Goal: Find specific page/section: Find specific page/section

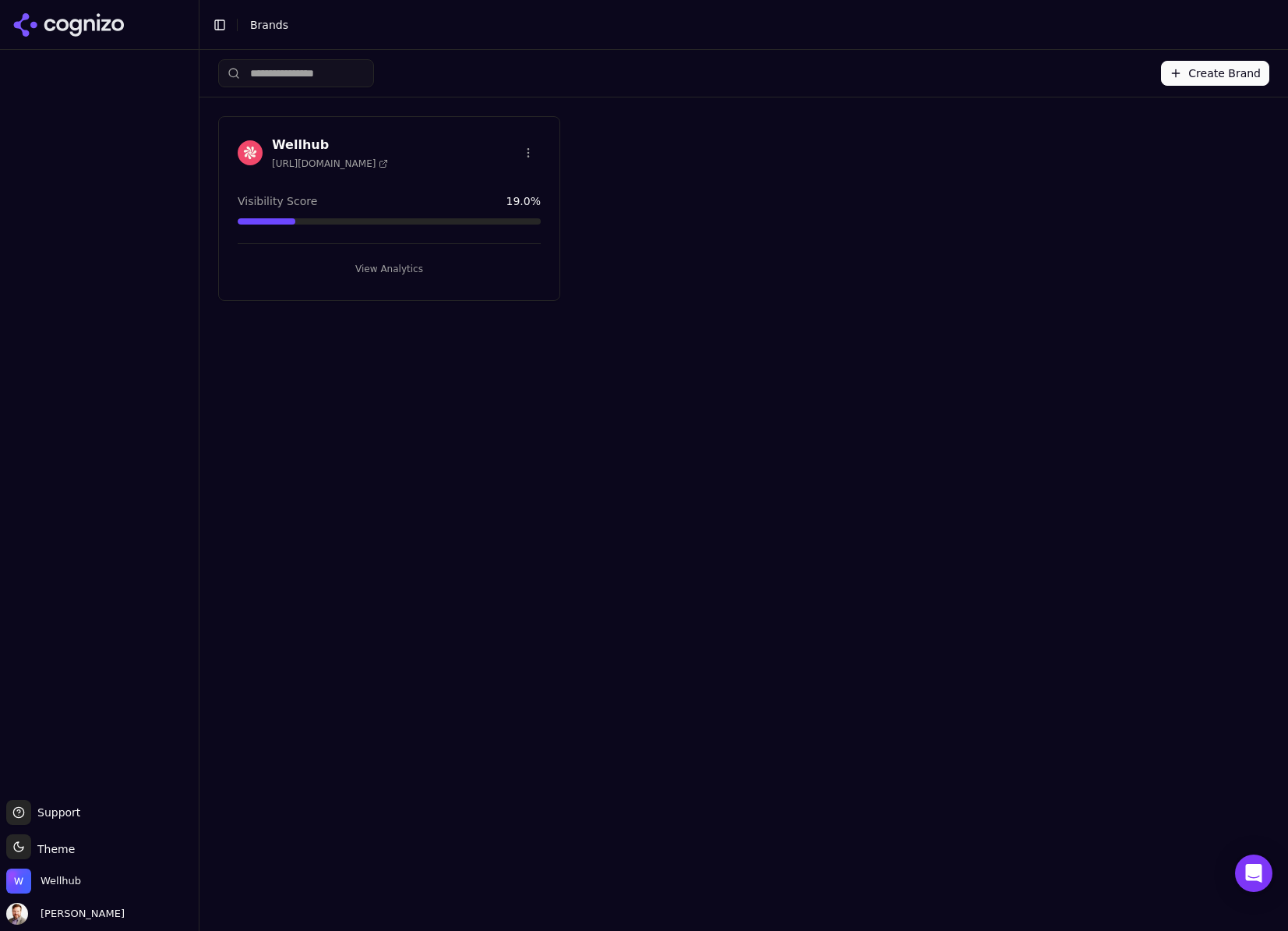
click at [288, 140] on h3 "Wellhub" at bounding box center [330, 145] width 116 height 19
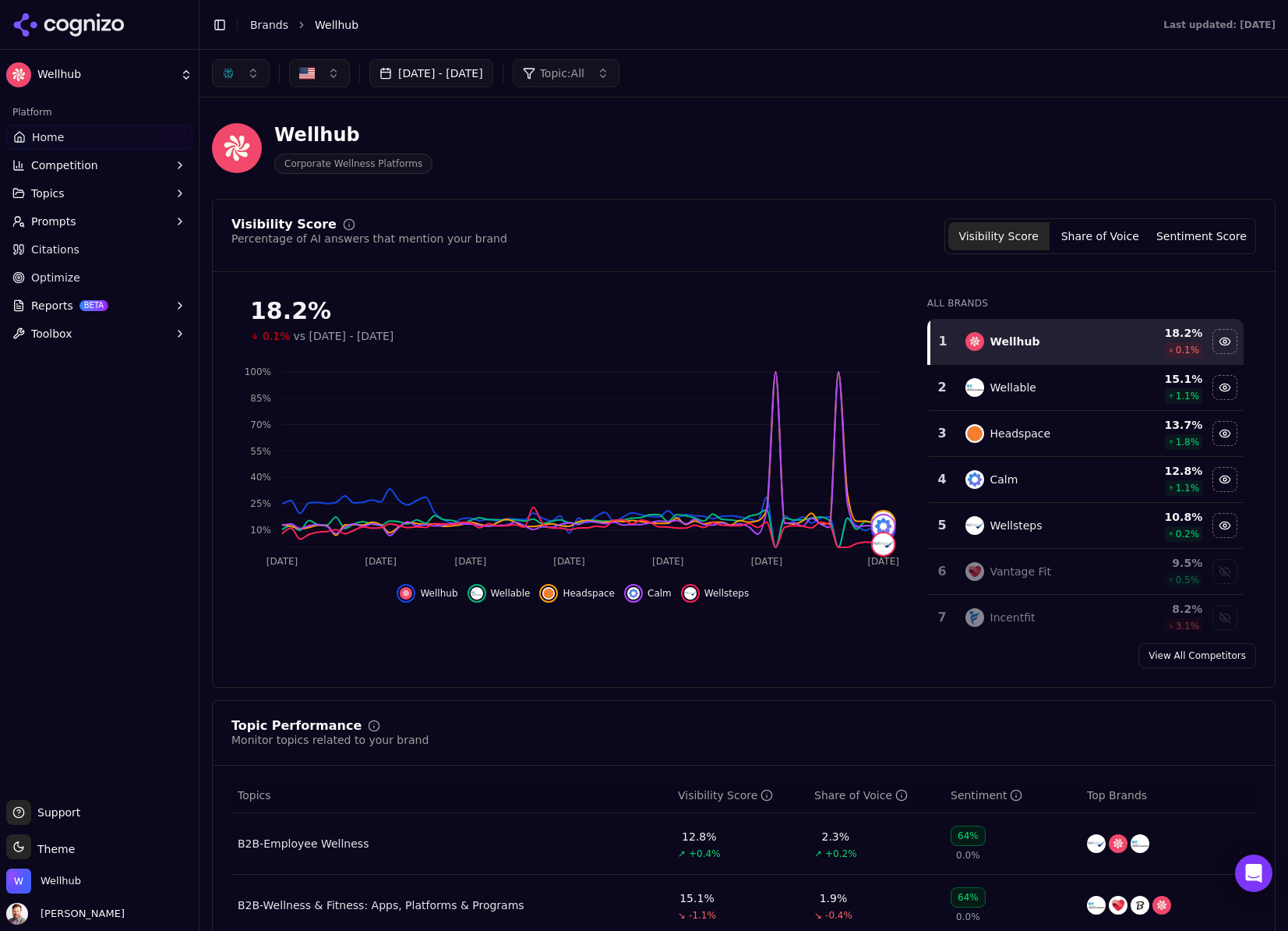
click at [52, 217] on span "Prompts" at bounding box center [53, 222] width 45 height 16
click at [53, 194] on span "Topics" at bounding box center [48, 193] width 33 height 16
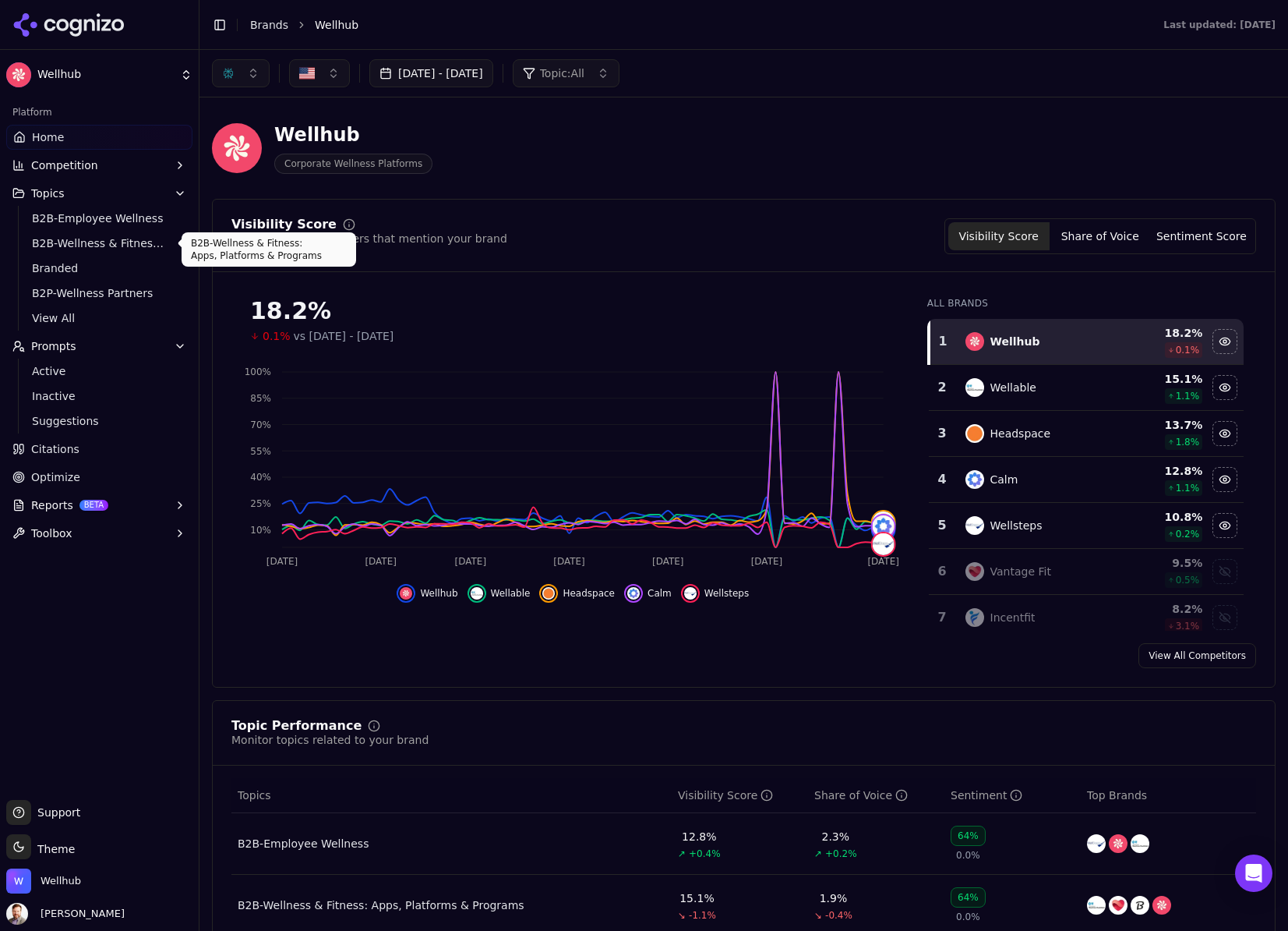
click at [53, 238] on span "B2B-Wellness & Fitness: Apps, Platforms & Programs" at bounding box center [99, 243] width 135 height 16
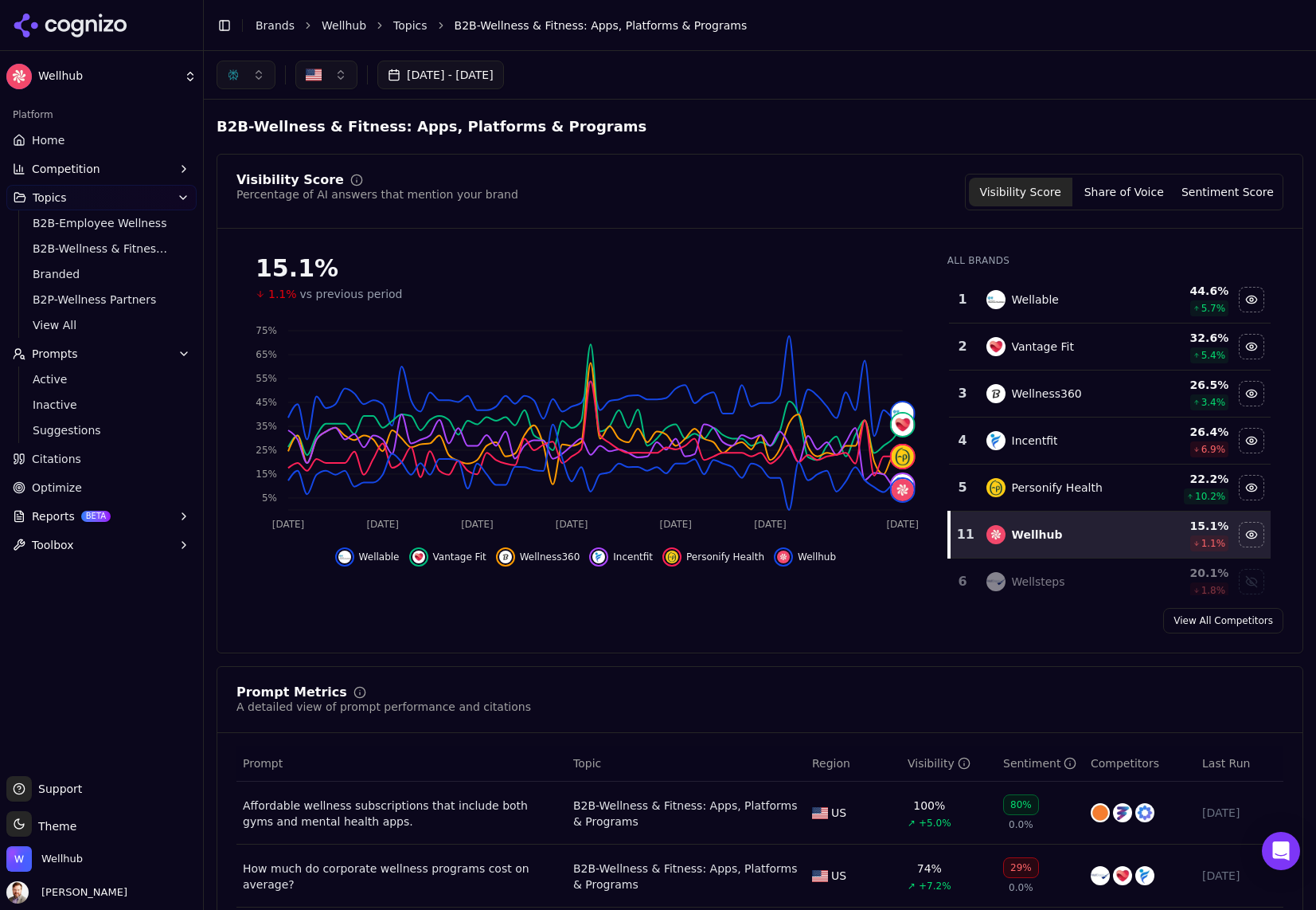
click at [261, 75] on button "button" at bounding box center [246, 74] width 59 height 28
click at [222, 165] on span "Google AI Overviews" at bounding box center [246, 171] width 100 height 32
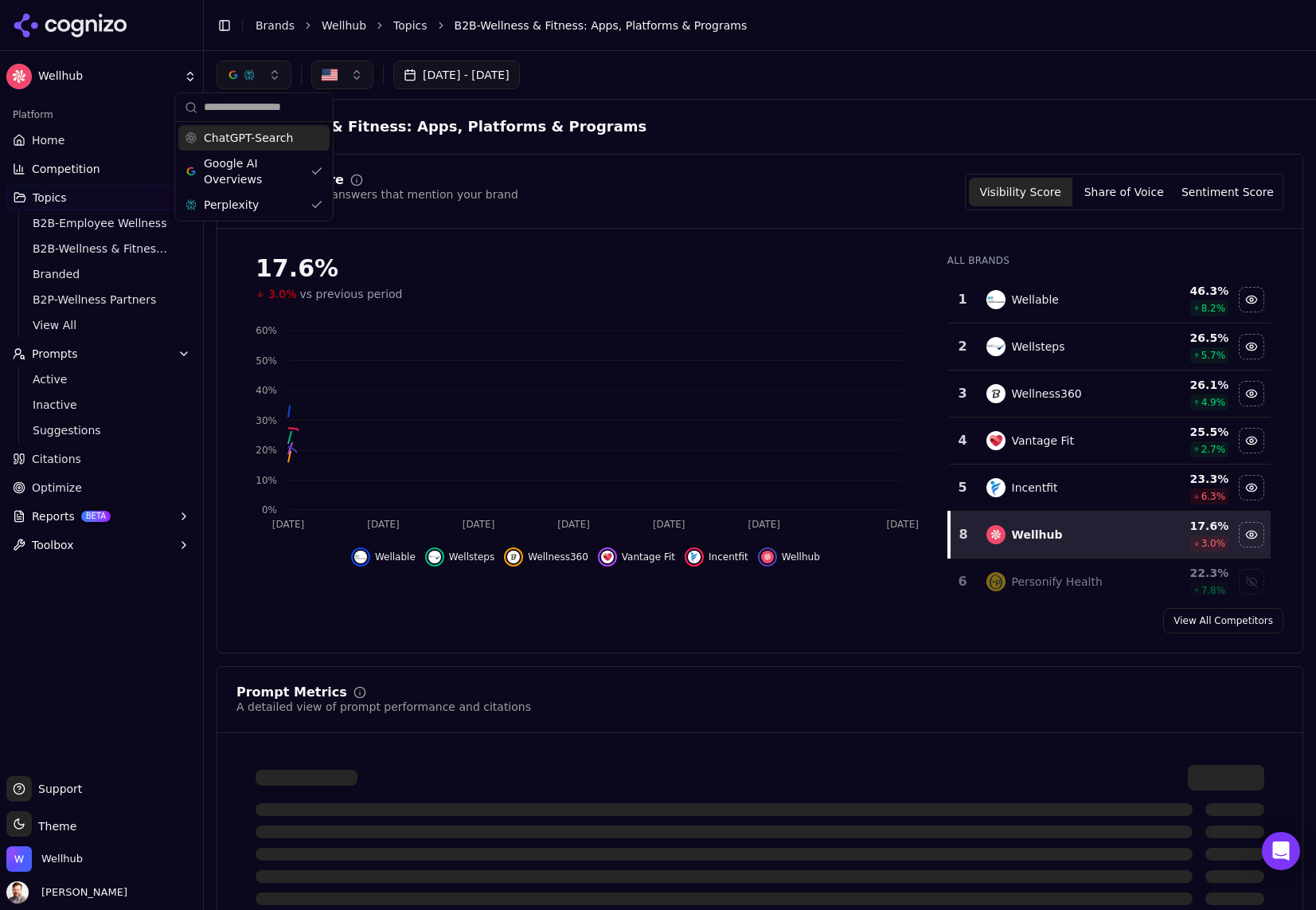
click at [278, 83] on button "button" at bounding box center [254, 74] width 74 height 28
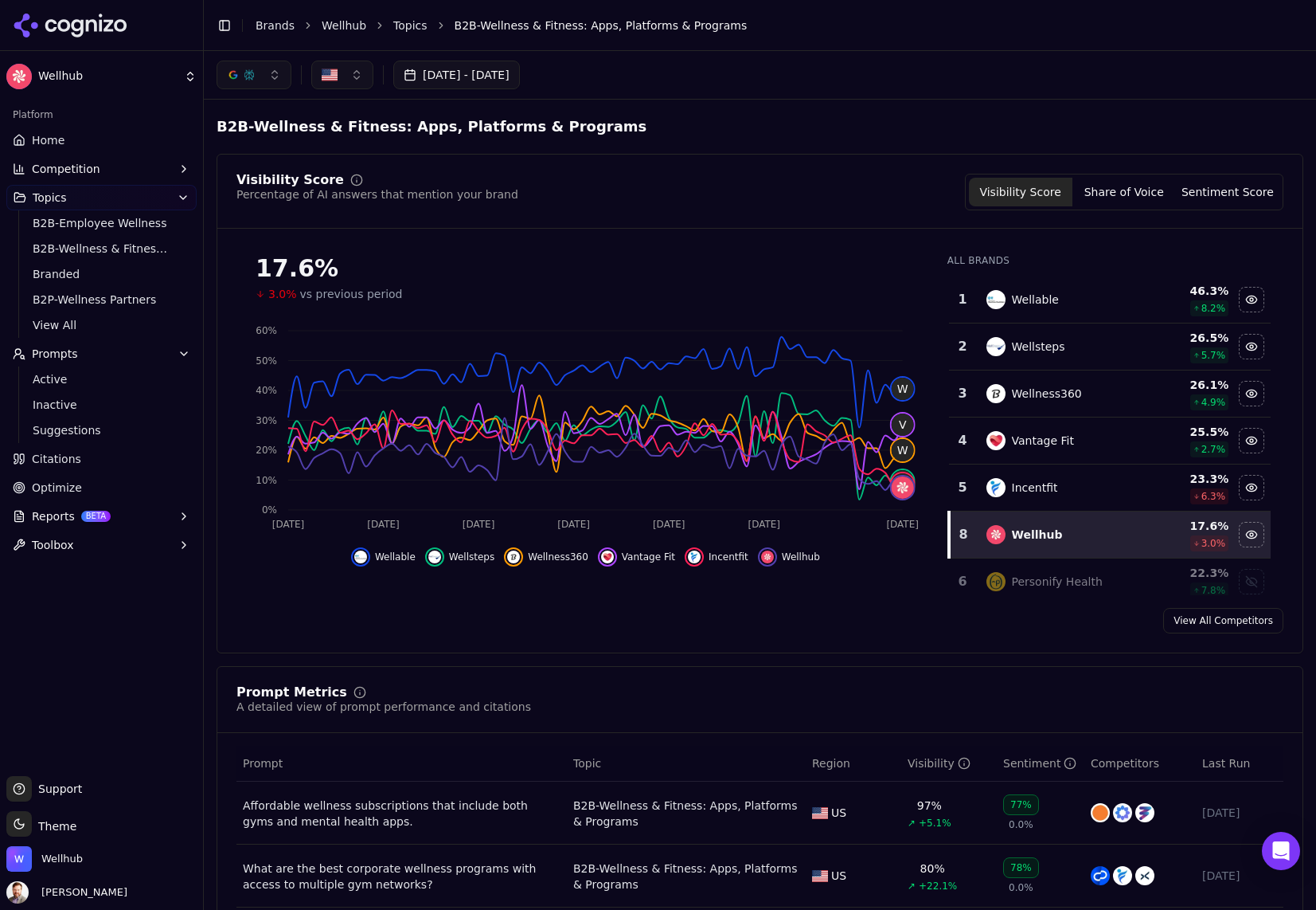
click at [281, 79] on button "button" at bounding box center [254, 74] width 74 height 28
click at [307, 141] on div "ChatGPT-Search" at bounding box center [253, 137] width 151 height 25
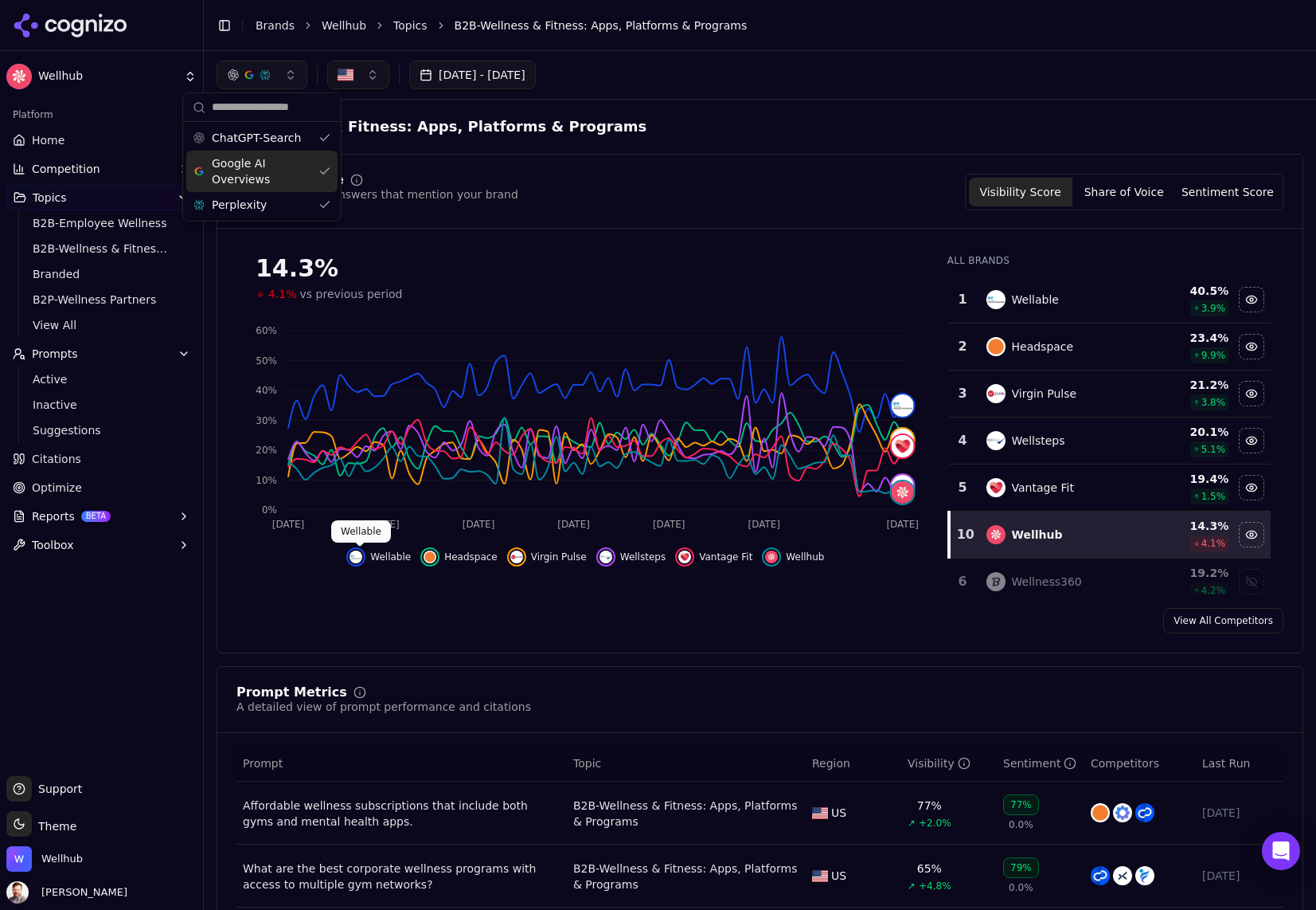
click at [359, 560] on img "Hide wellable data" at bounding box center [356, 557] width 13 height 13
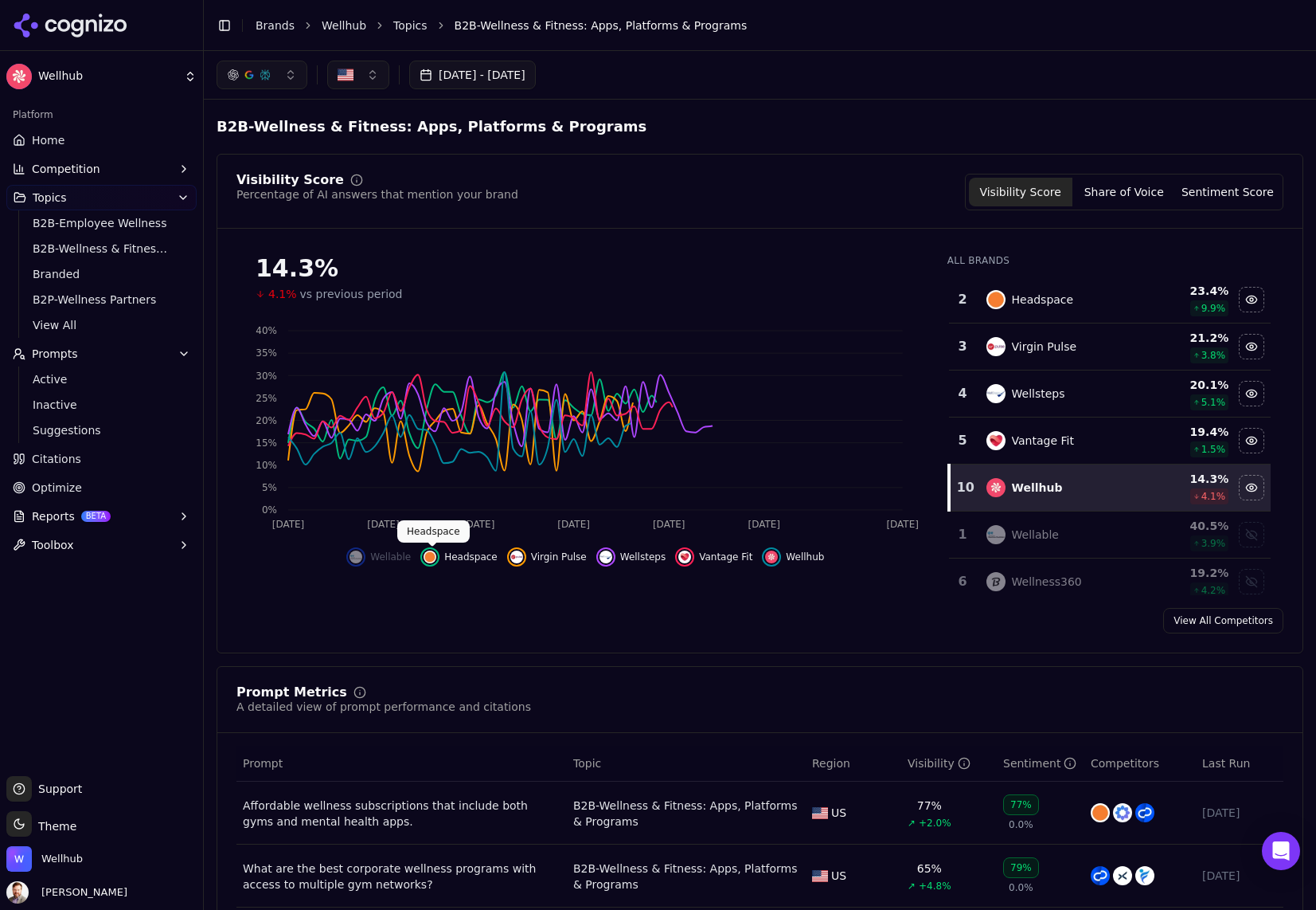
click at [435, 556] on img "Hide headspace data" at bounding box center [430, 557] width 13 height 13
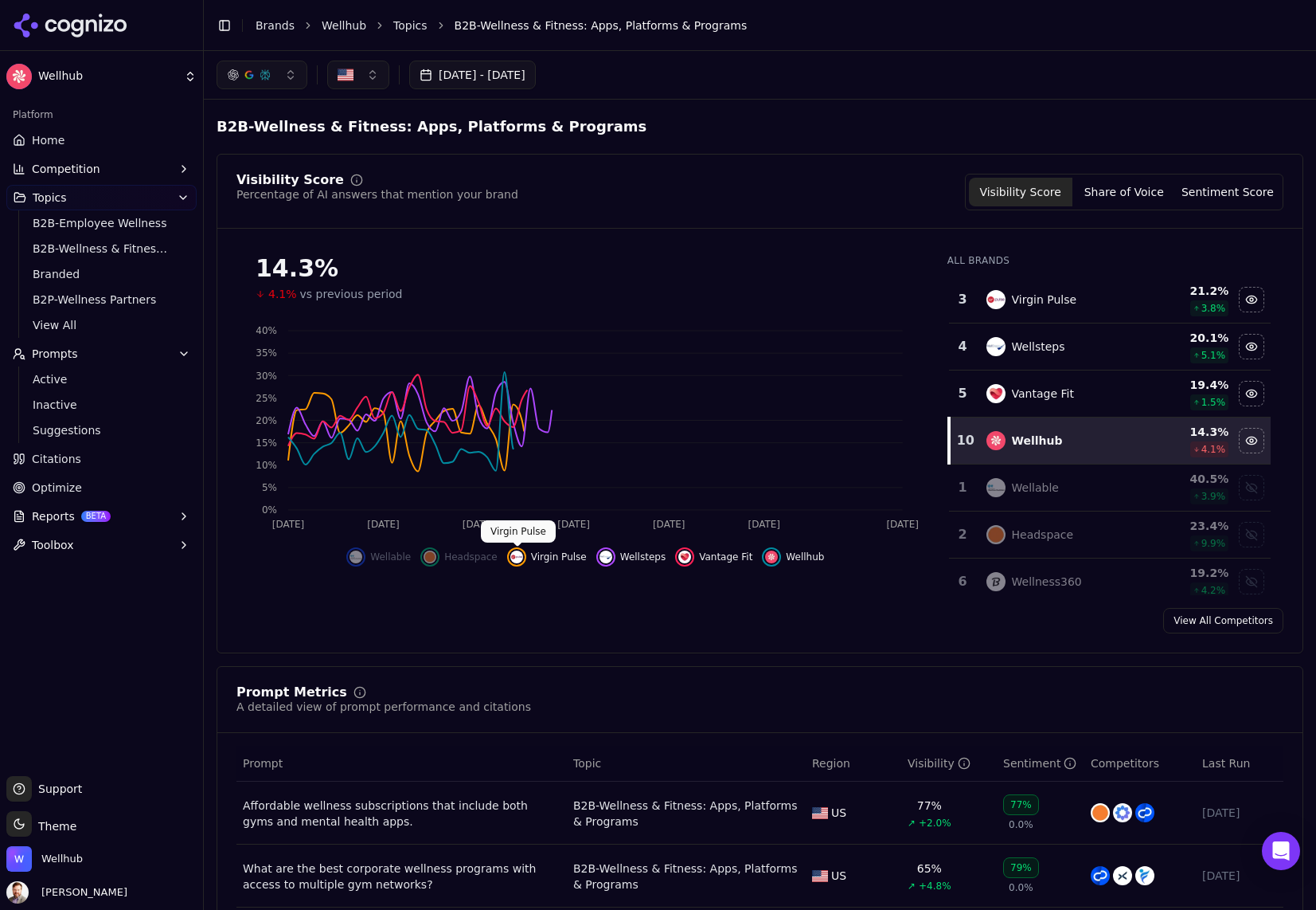
click at [517, 551] on img "Hide virgin pulse data" at bounding box center [517, 557] width 13 height 13
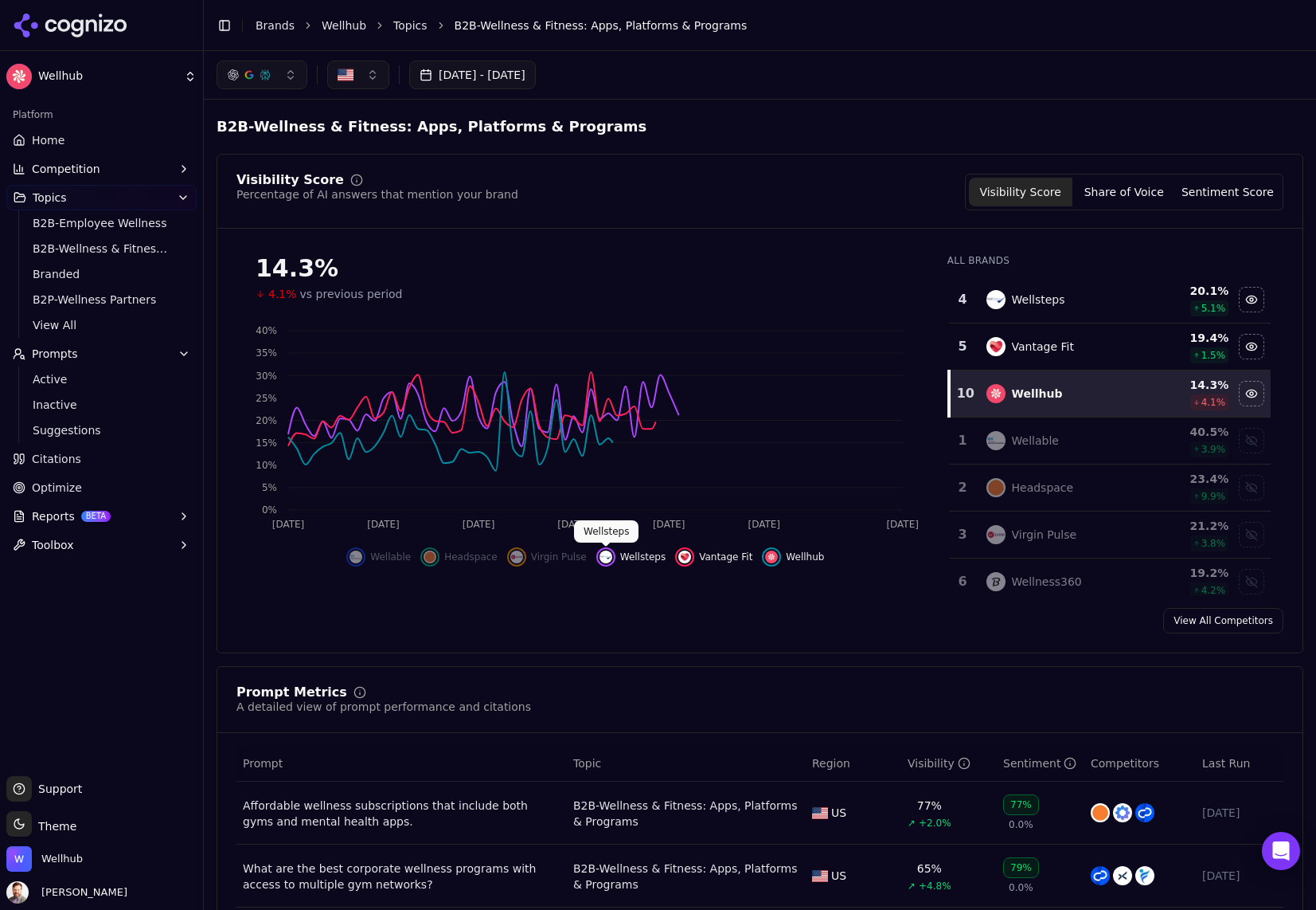
click at [607, 555] on img "Hide wellsteps data" at bounding box center [606, 557] width 13 height 13
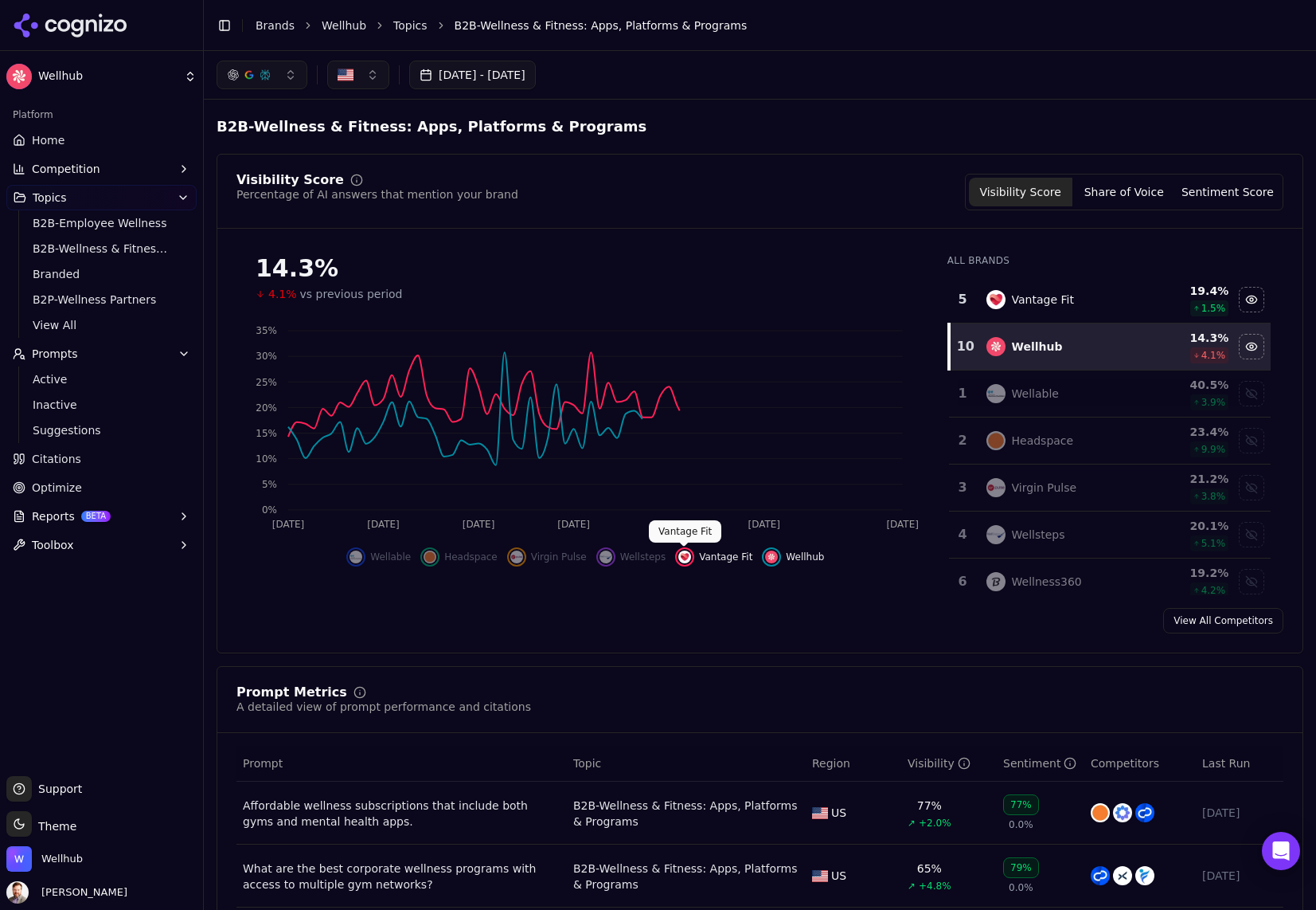
click at [694, 558] on button "Vantage Fit" at bounding box center [713, 557] width 77 height 19
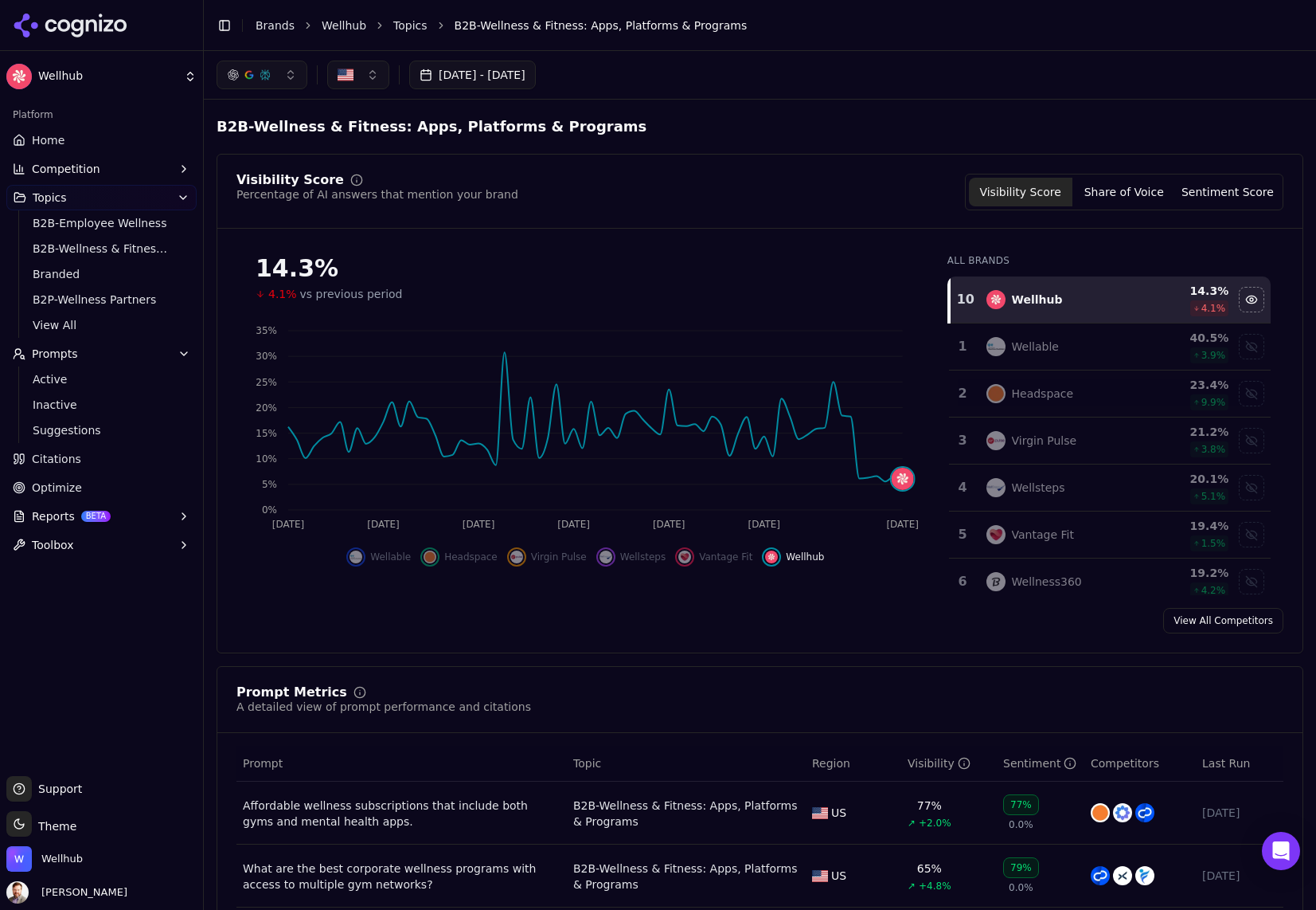
click at [294, 77] on button "button" at bounding box center [262, 74] width 91 height 28
click at [268, 170] on span "Google AI Overviews" at bounding box center [262, 171] width 100 height 32
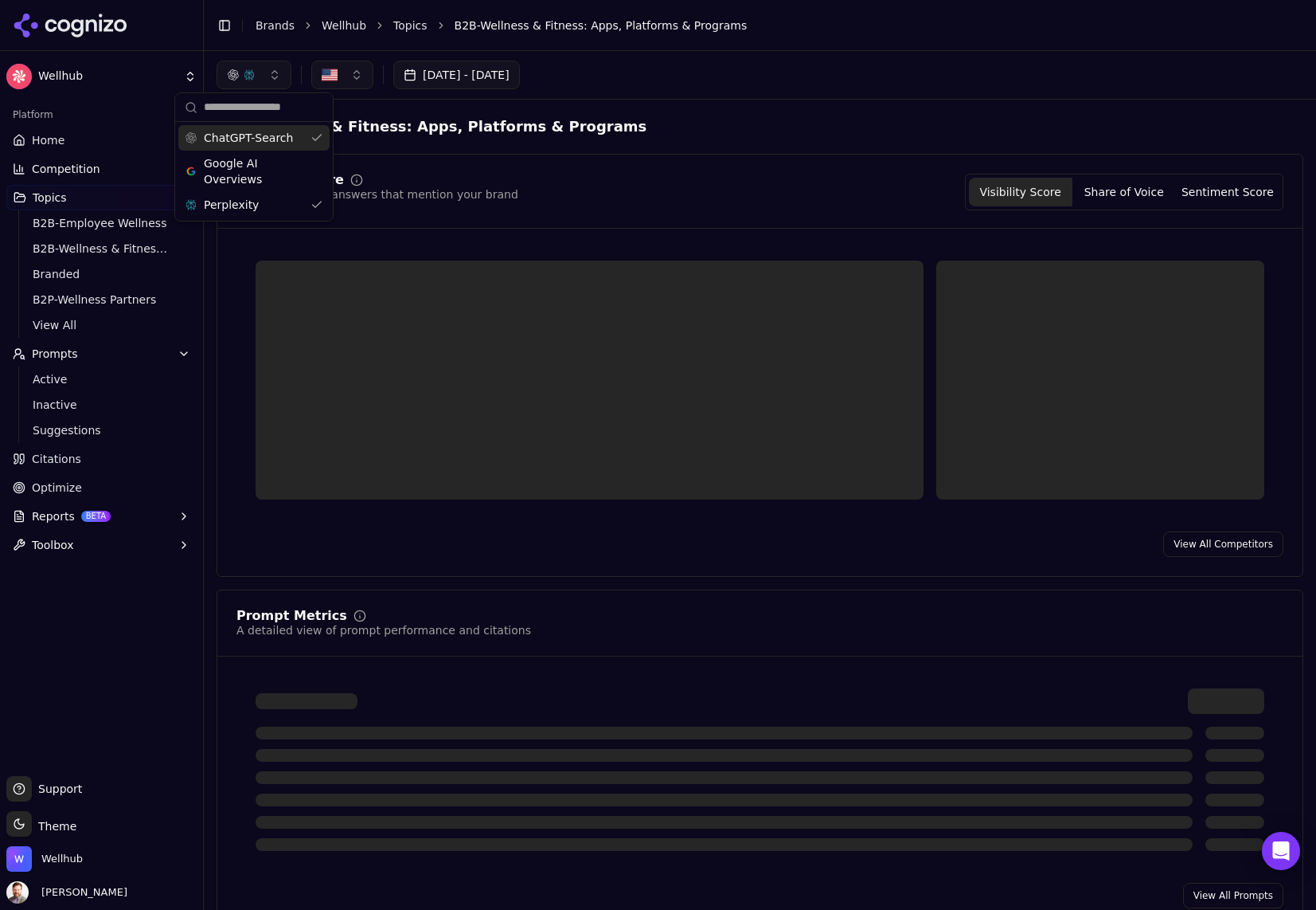
click at [278, 75] on button "button" at bounding box center [254, 74] width 74 height 28
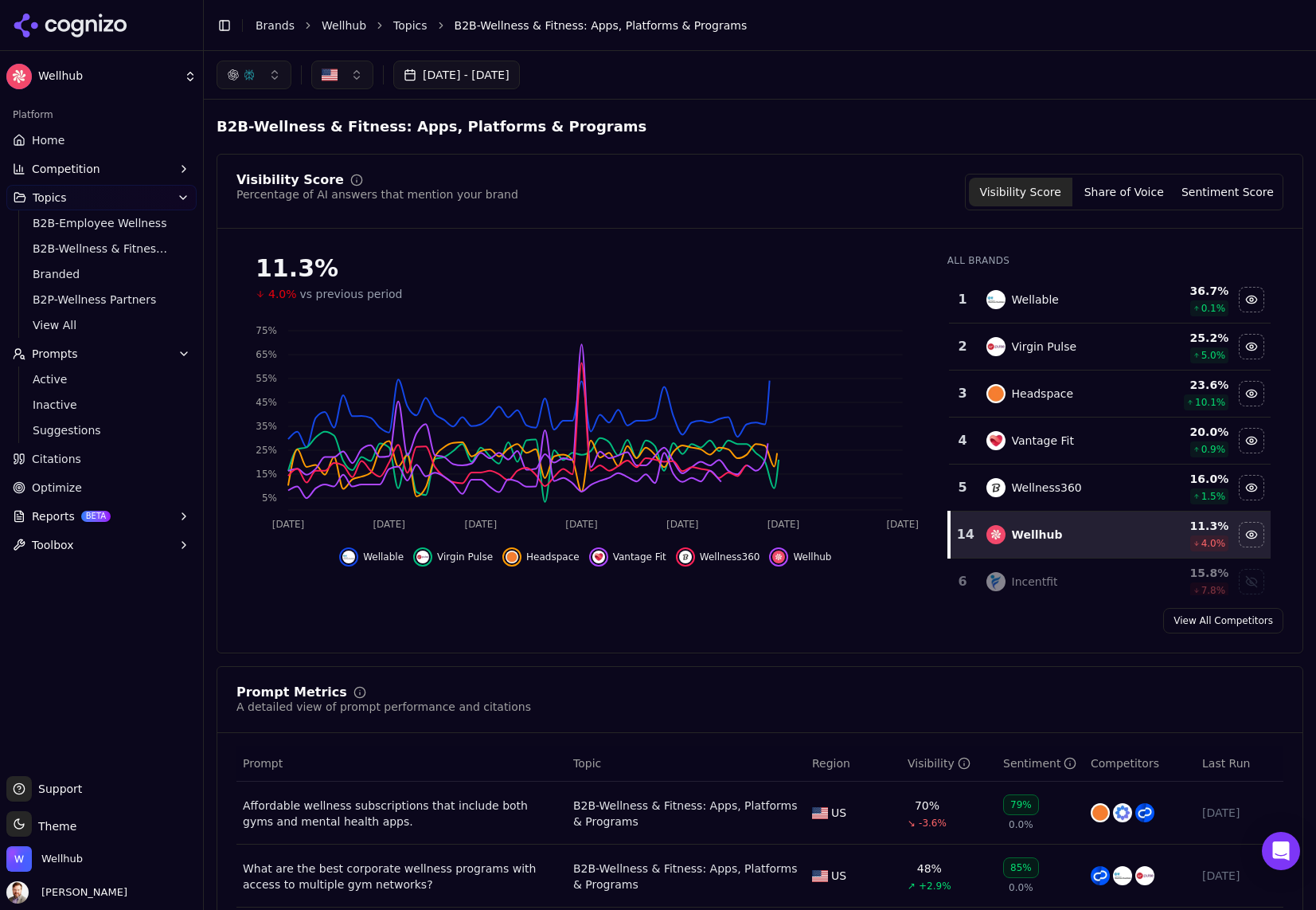
click at [279, 70] on button "button" at bounding box center [254, 74] width 74 height 28
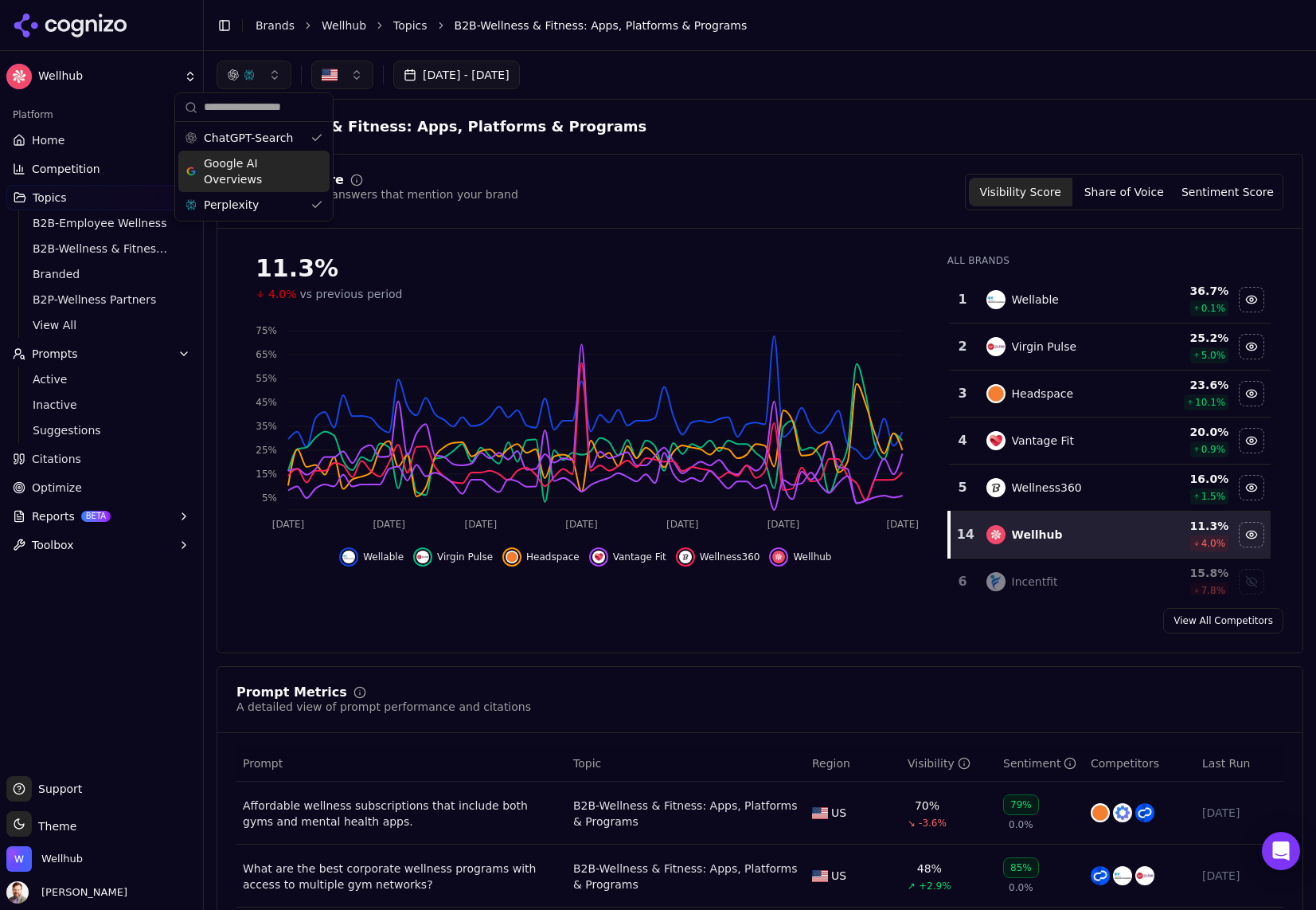
click at [255, 198] on div "Perplexity" at bounding box center [253, 204] width 151 height 25
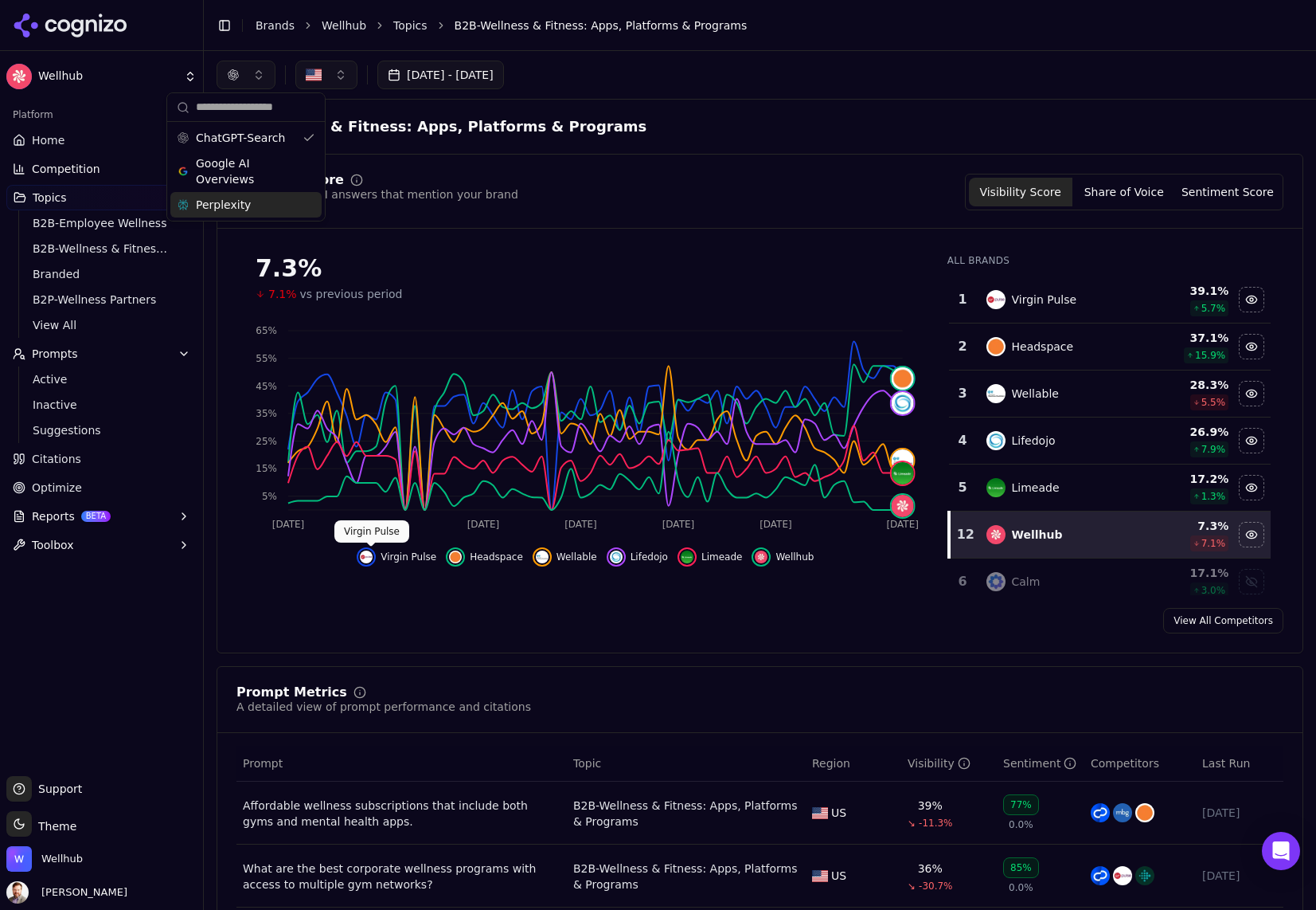
click at [371, 558] on img "Hide virgin pulse data" at bounding box center [367, 557] width 13 height 13
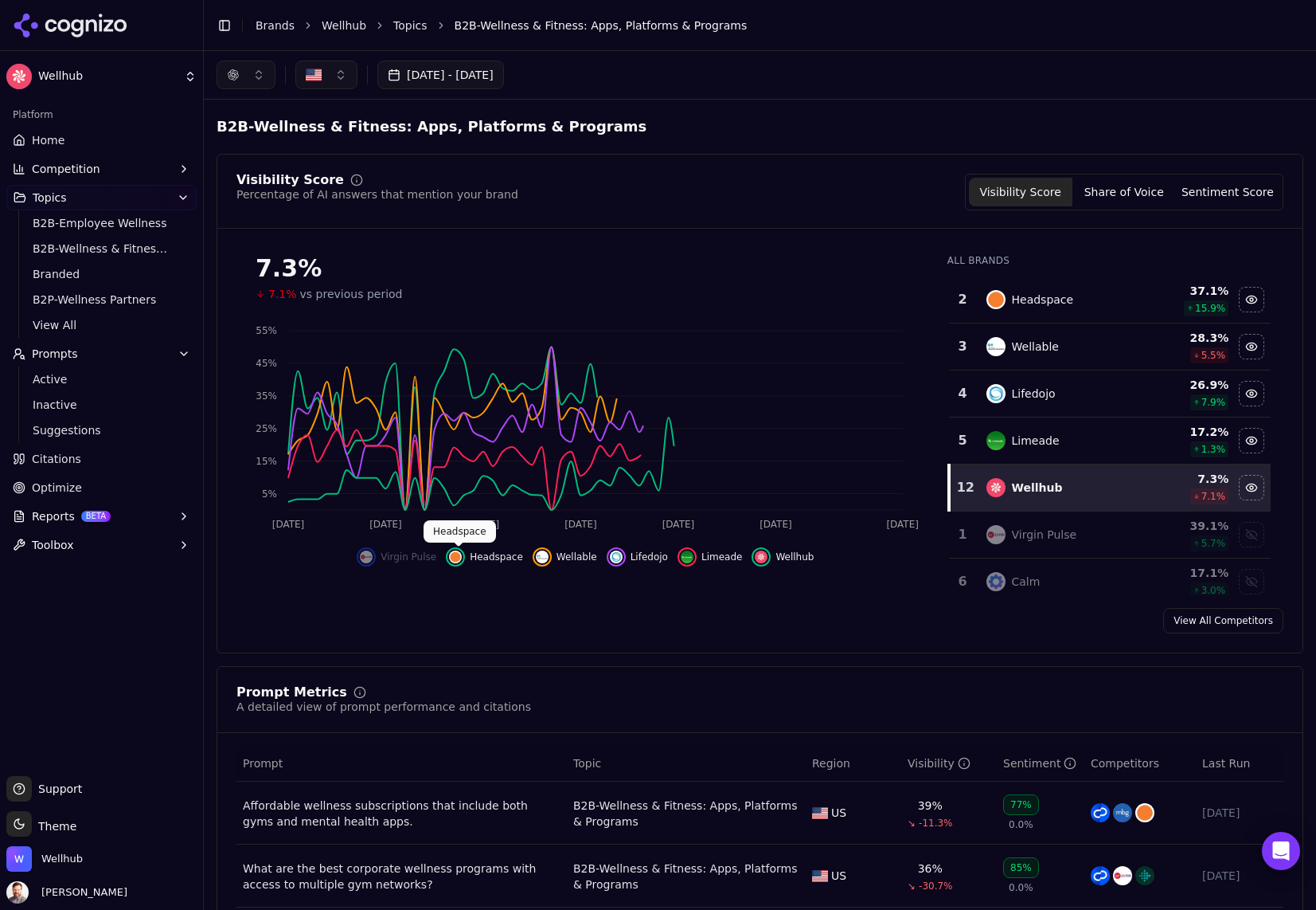
click at [465, 557] on div "Hide headspace data" at bounding box center [456, 557] width 19 height 19
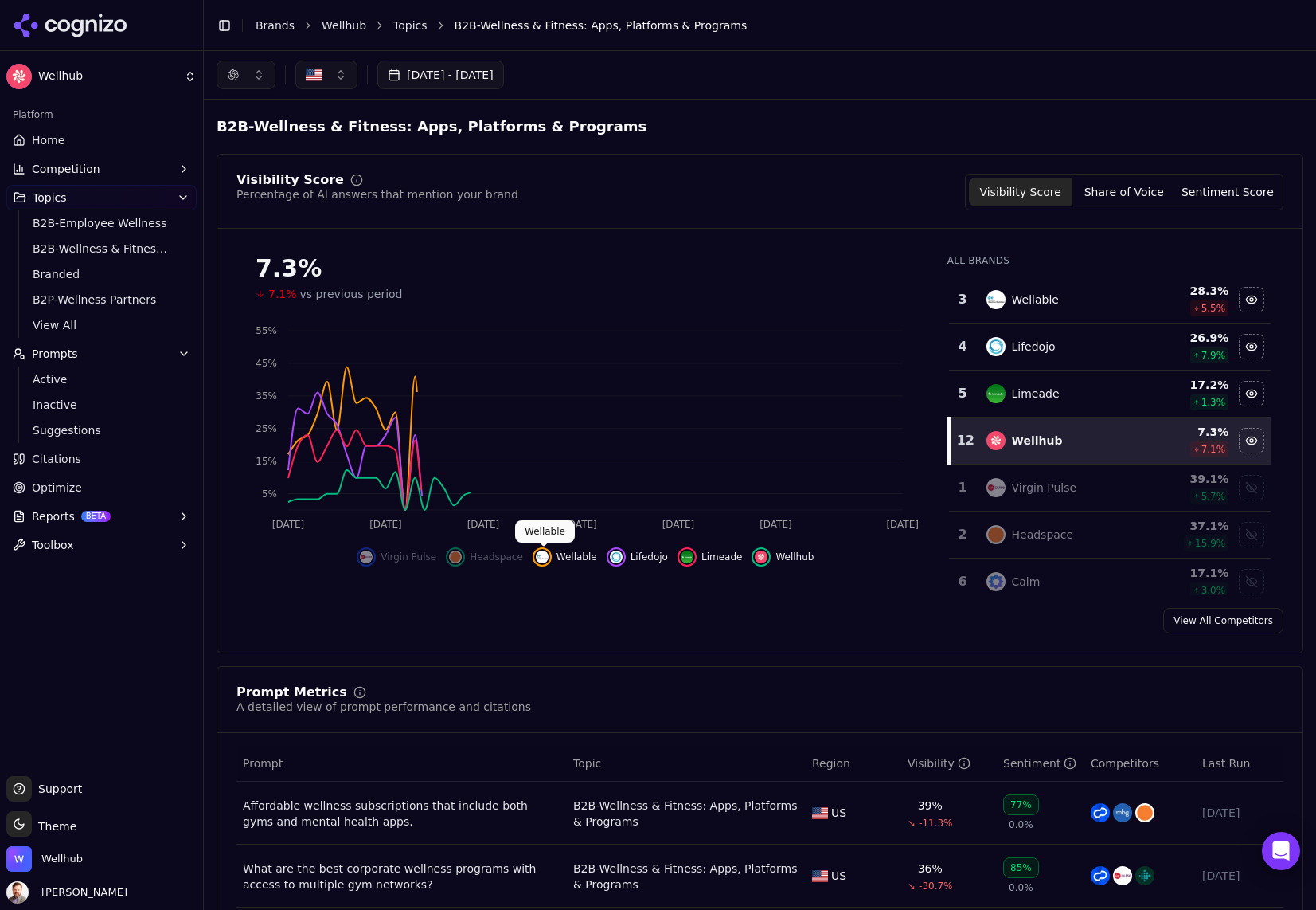
click at [539, 556] on img "Hide wellable data" at bounding box center [542, 557] width 13 height 13
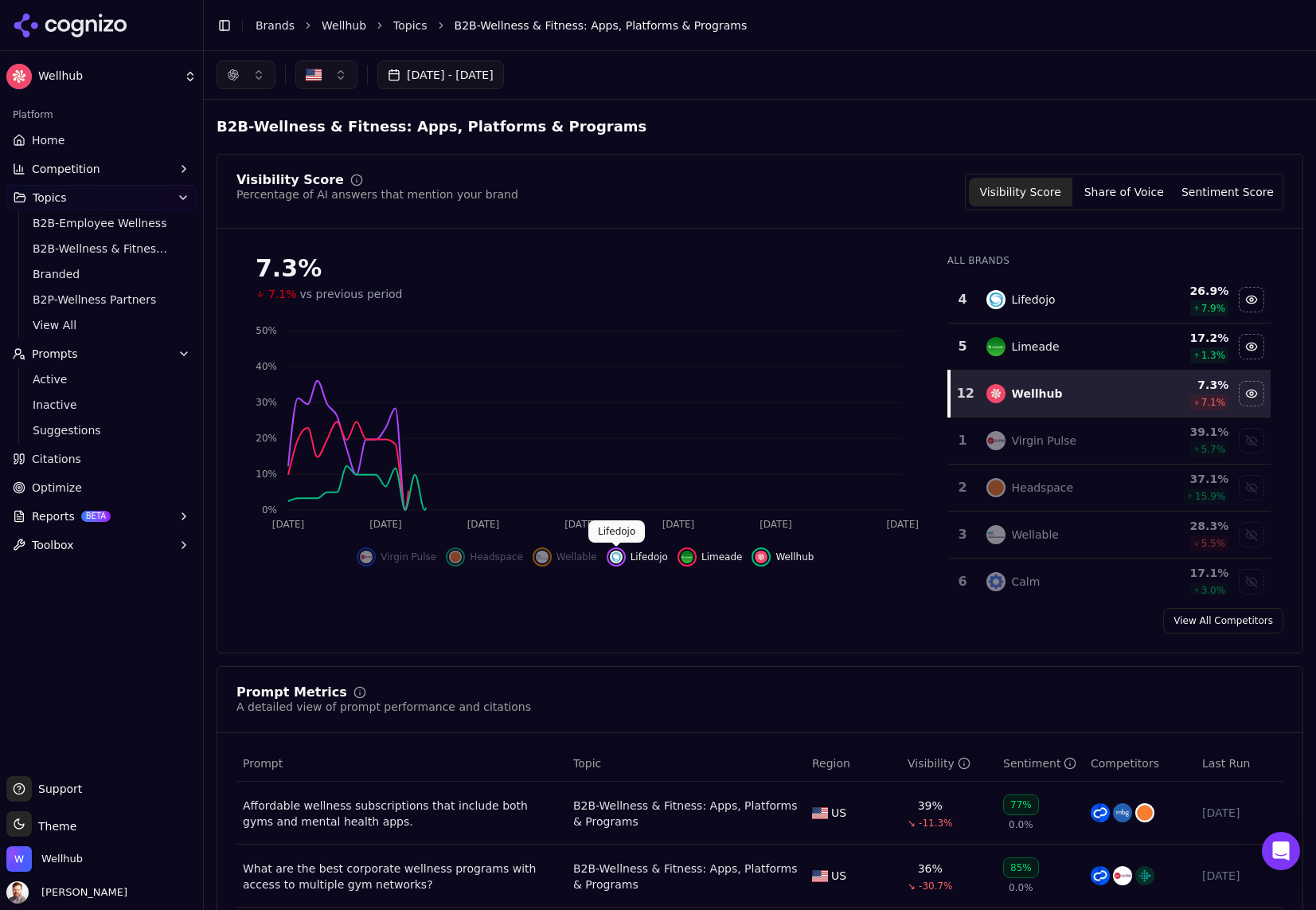
click at [613, 559] on img "Hide lifedojo data" at bounding box center [617, 557] width 13 height 13
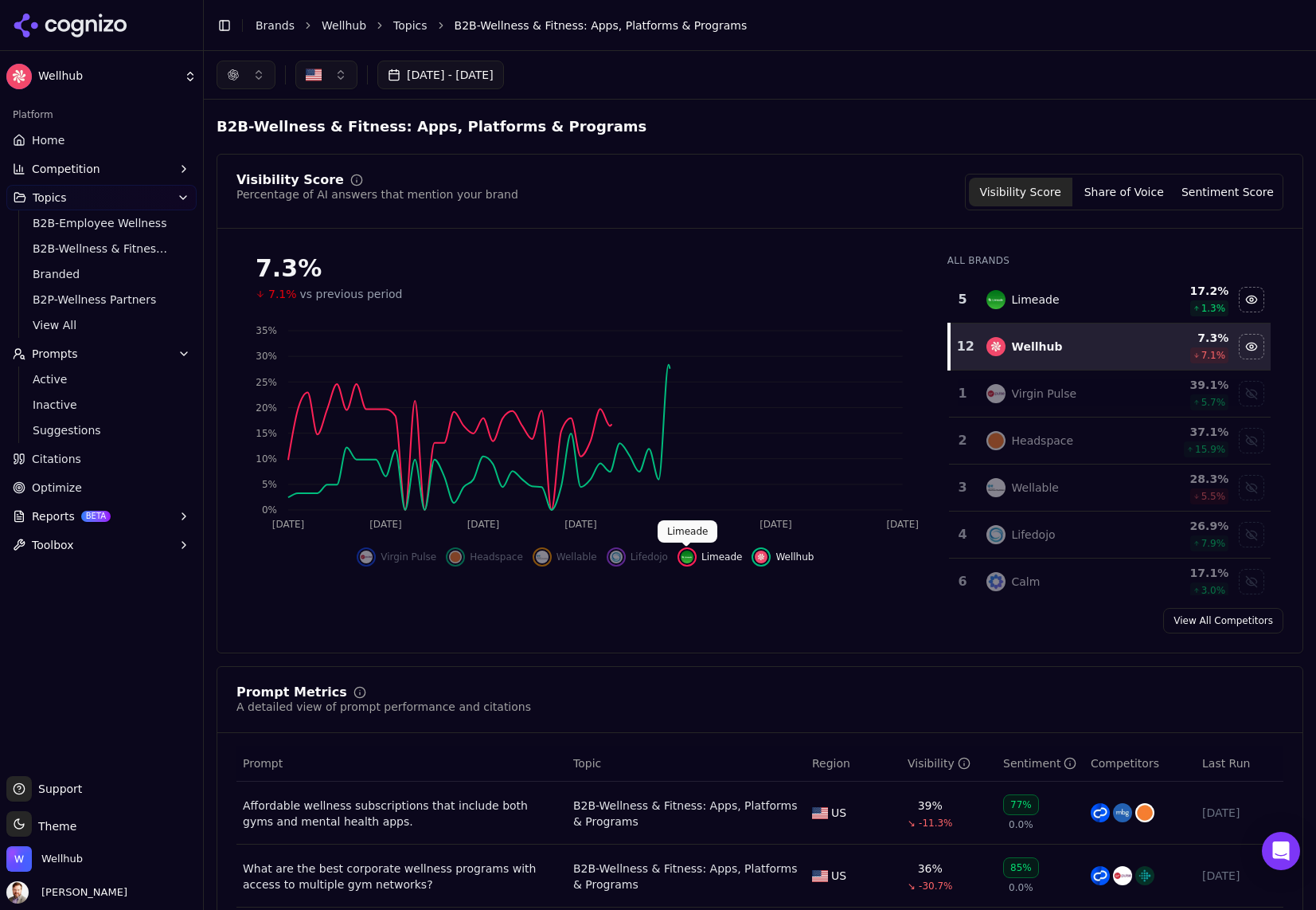
click at [689, 555] on img "Hide limeade data" at bounding box center [687, 557] width 13 height 13
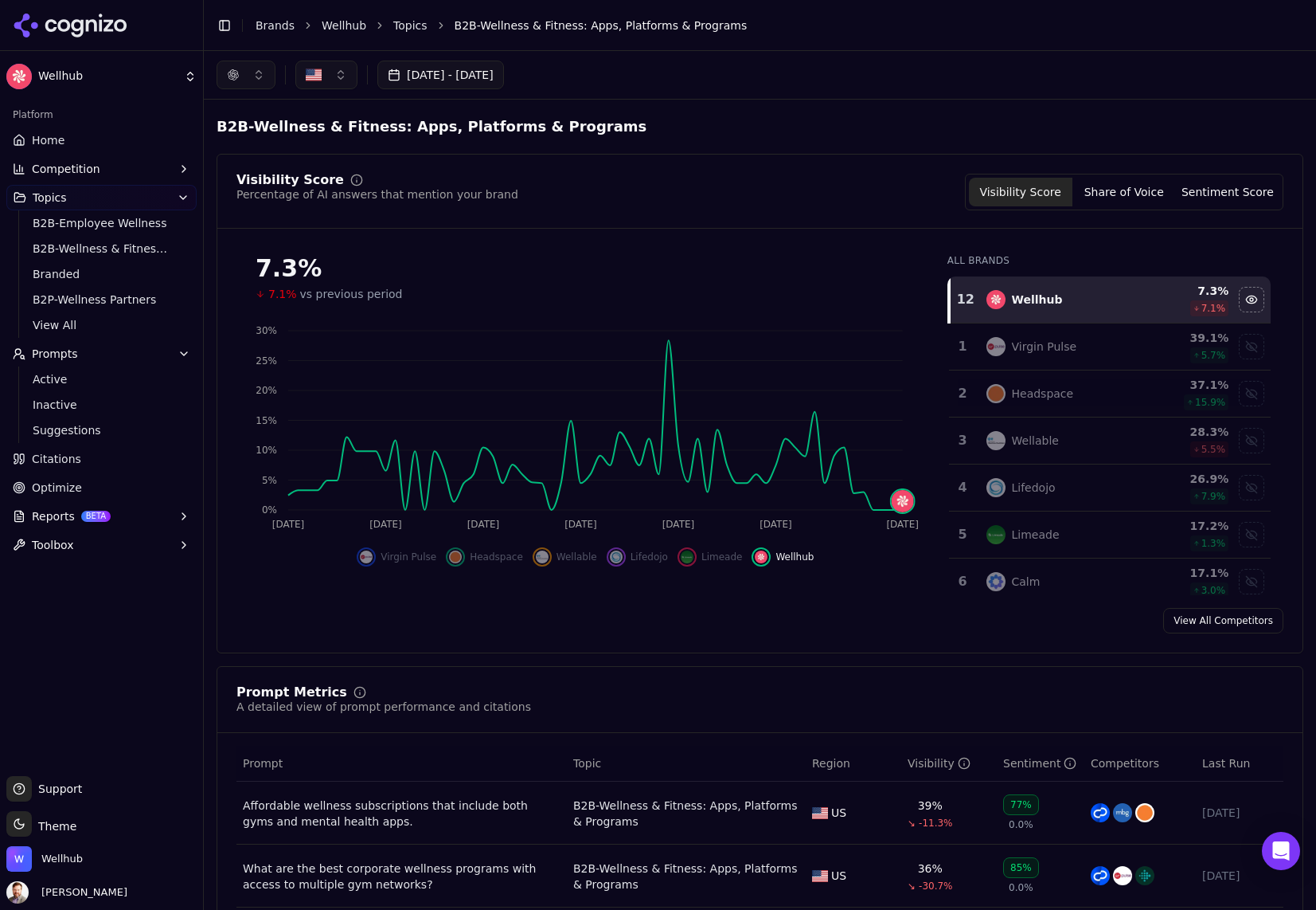
click at [452, 558] on img "Show headspace data" at bounding box center [456, 557] width 13 height 13
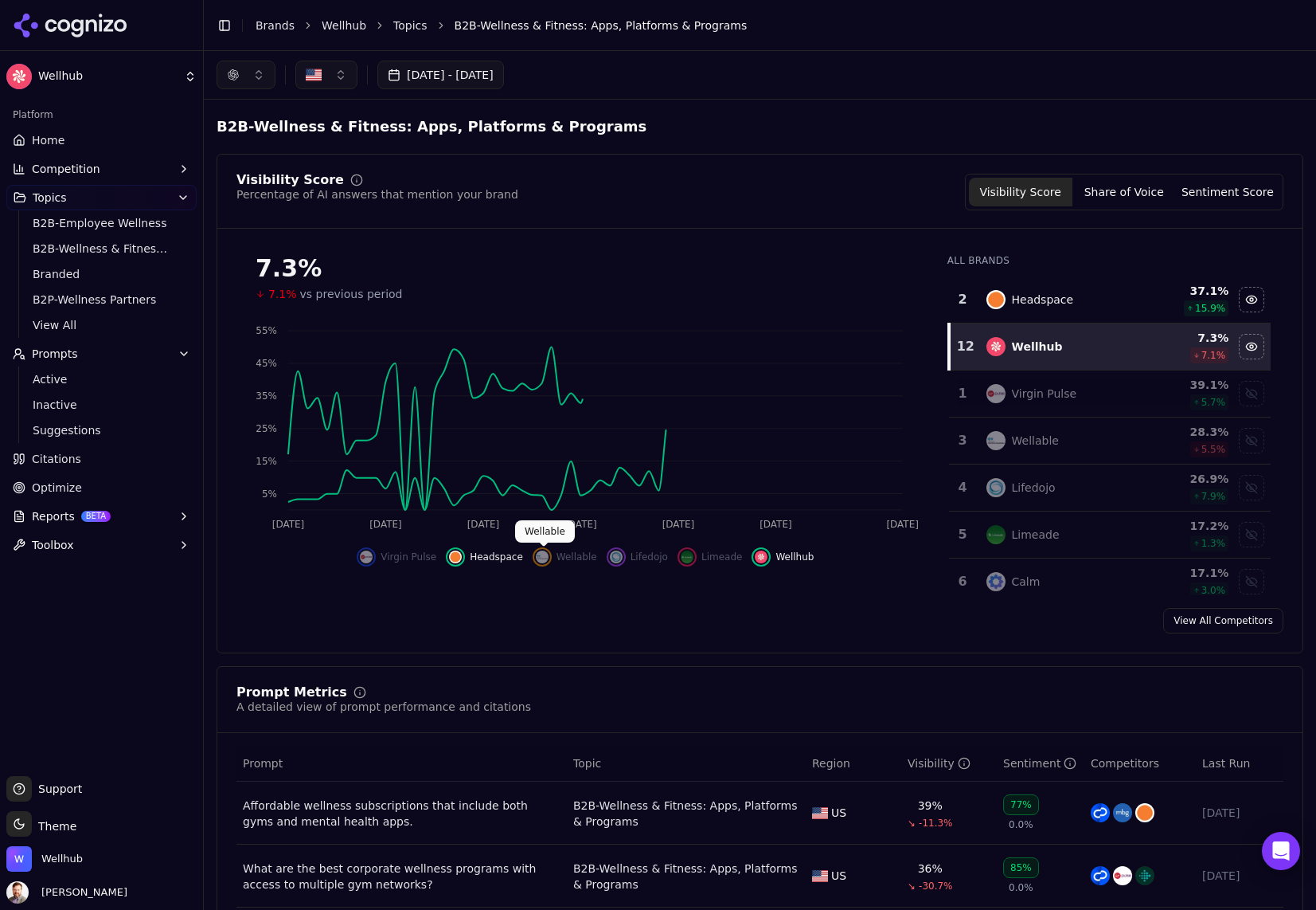
click at [546, 554] on img "Show wellable data" at bounding box center [542, 557] width 13 height 13
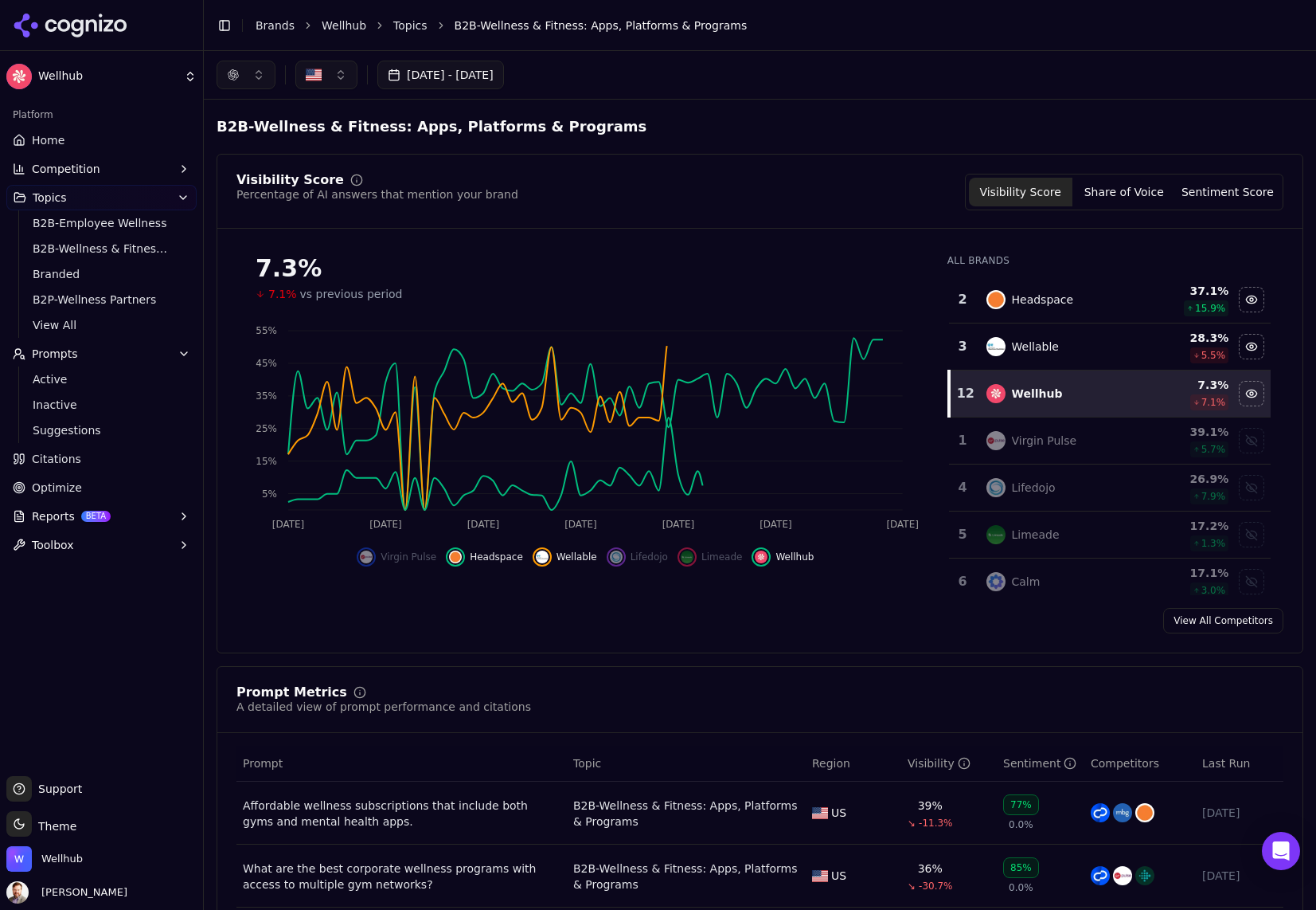
click at [624, 559] on div "Show lifedojo data" at bounding box center [617, 557] width 19 height 19
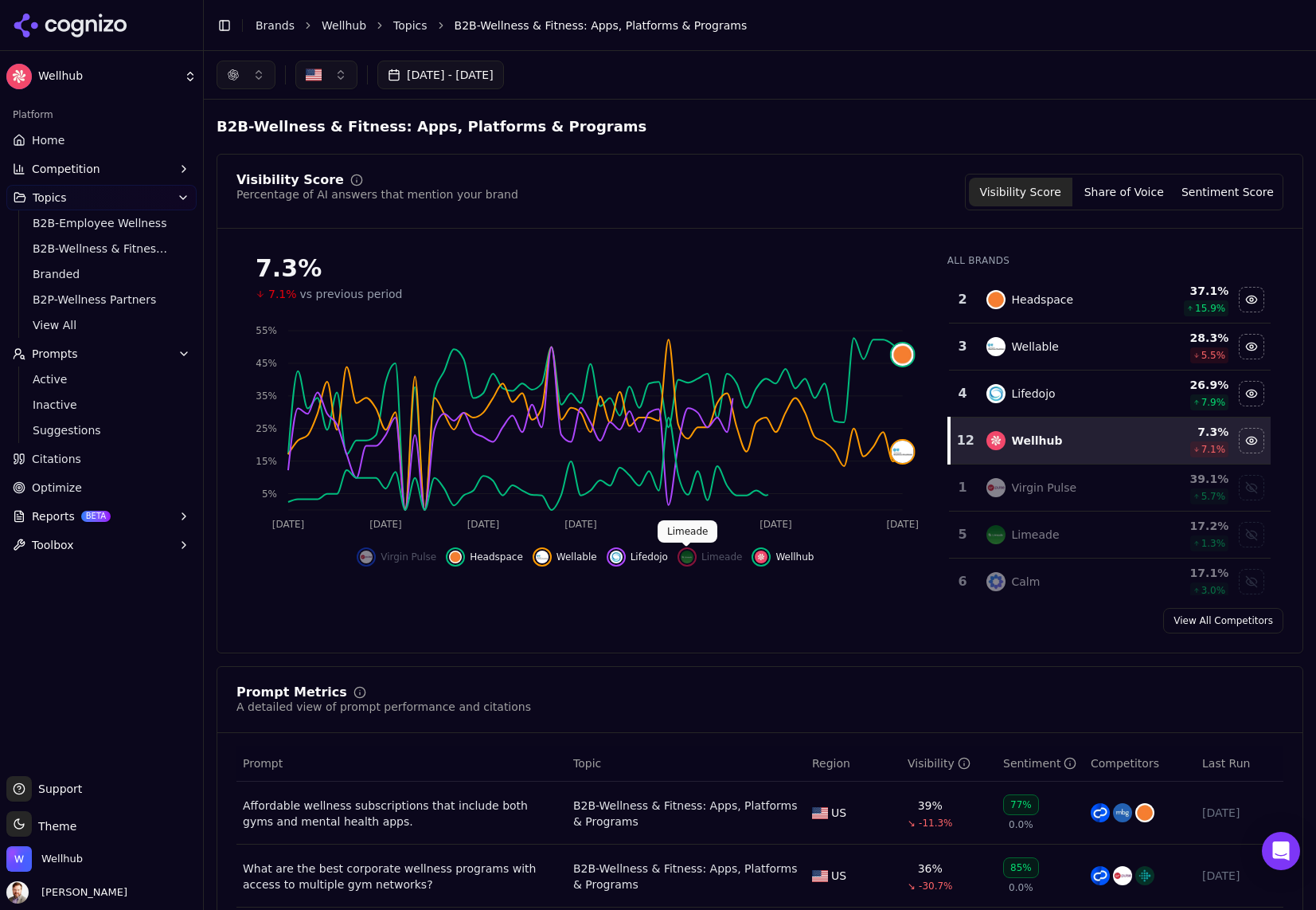
click at [686, 559] on img "Show limeade data" at bounding box center [687, 557] width 13 height 13
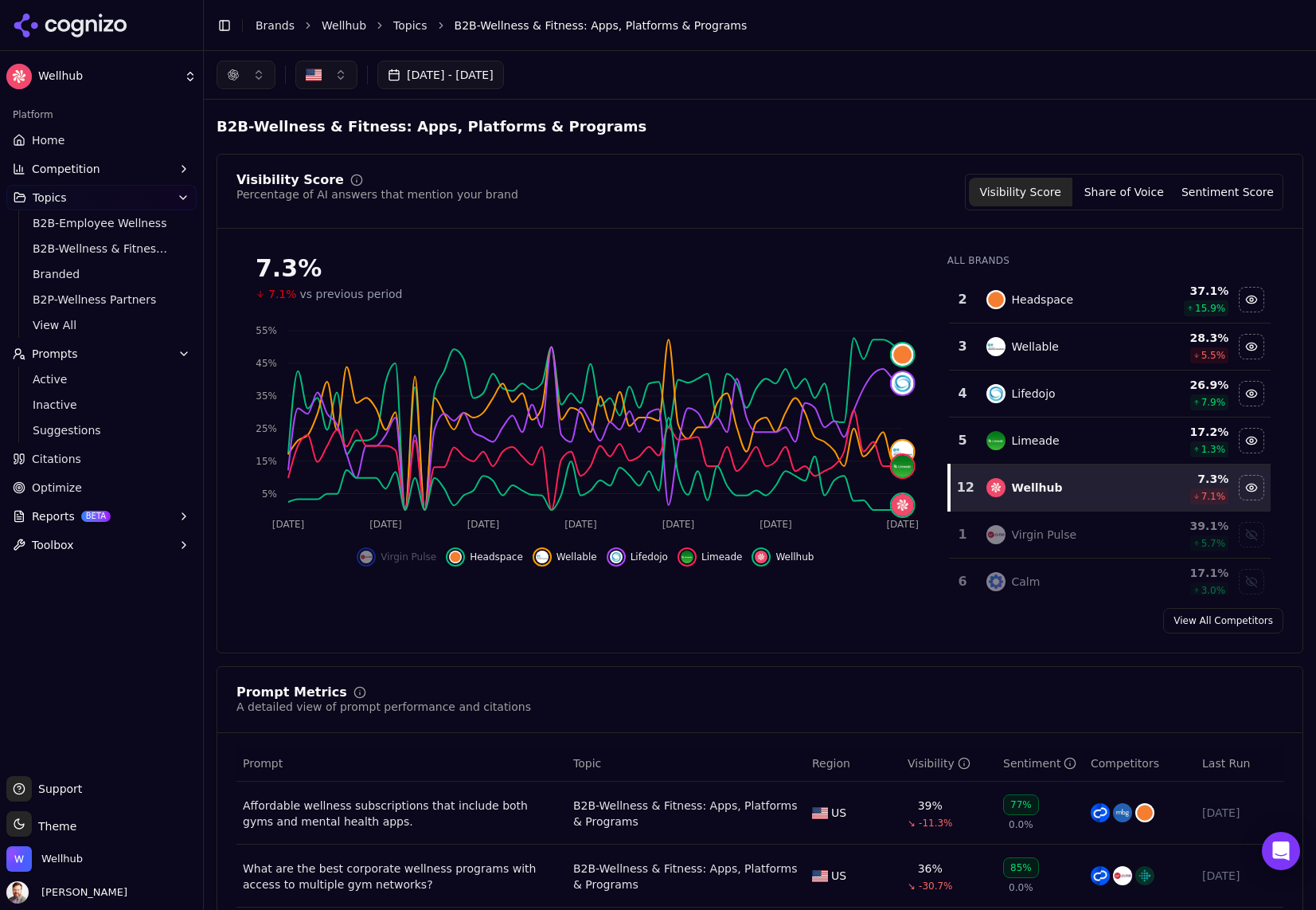
drag, startPoint x: 336, startPoint y: 74, endPoint x: 344, endPoint y: 84, distance: 12.8
click at [336, 75] on button "button" at bounding box center [326, 74] width 62 height 28
click at [332, 167] on span "Brazil" at bounding box center [383, 164] width 117 height 16
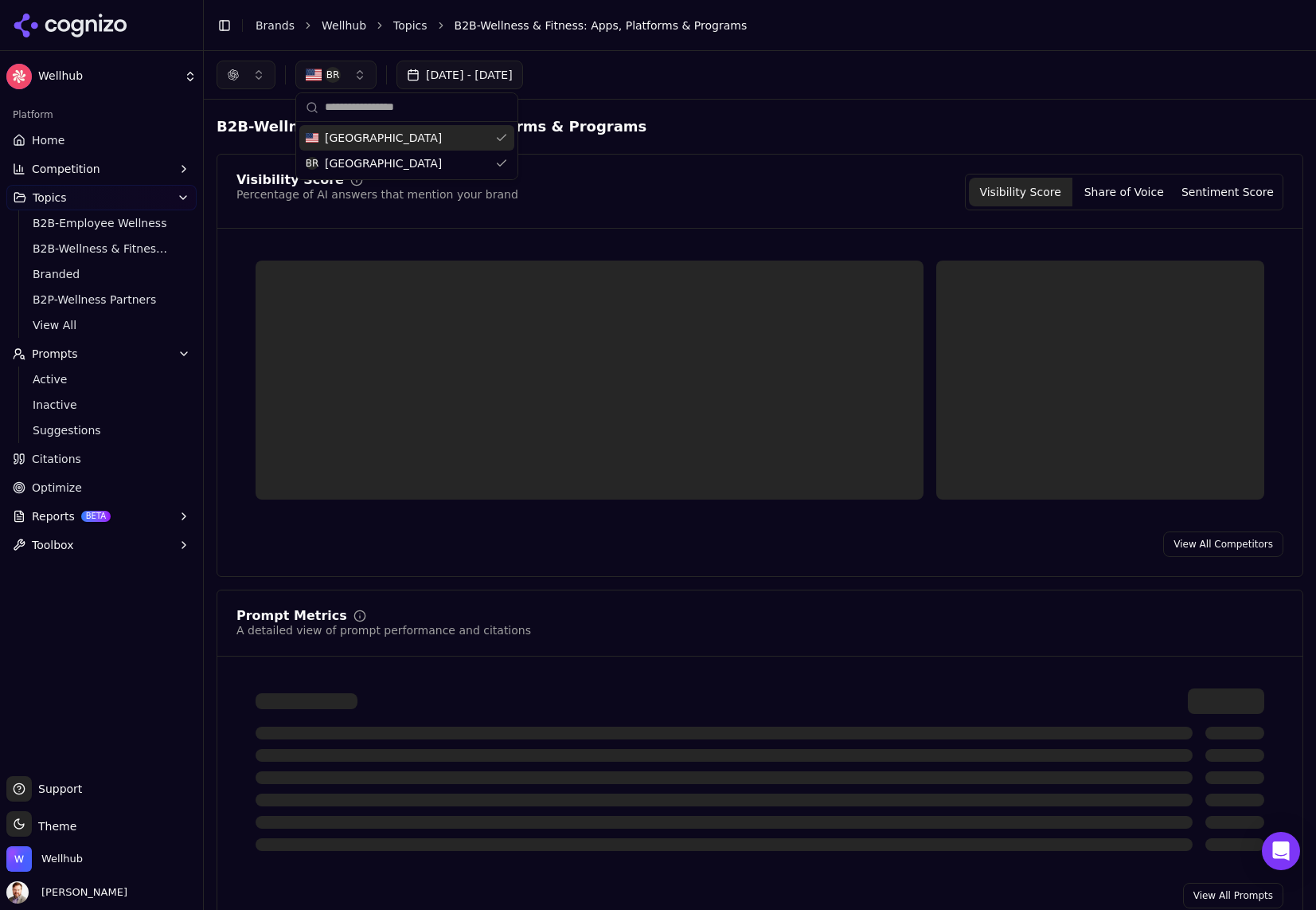
click at [352, 76] on button "BR" at bounding box center [336, 74] width 81 height 28
click at [363, 72] on button "button" at bounding box center [336, 74] width 81 height 28
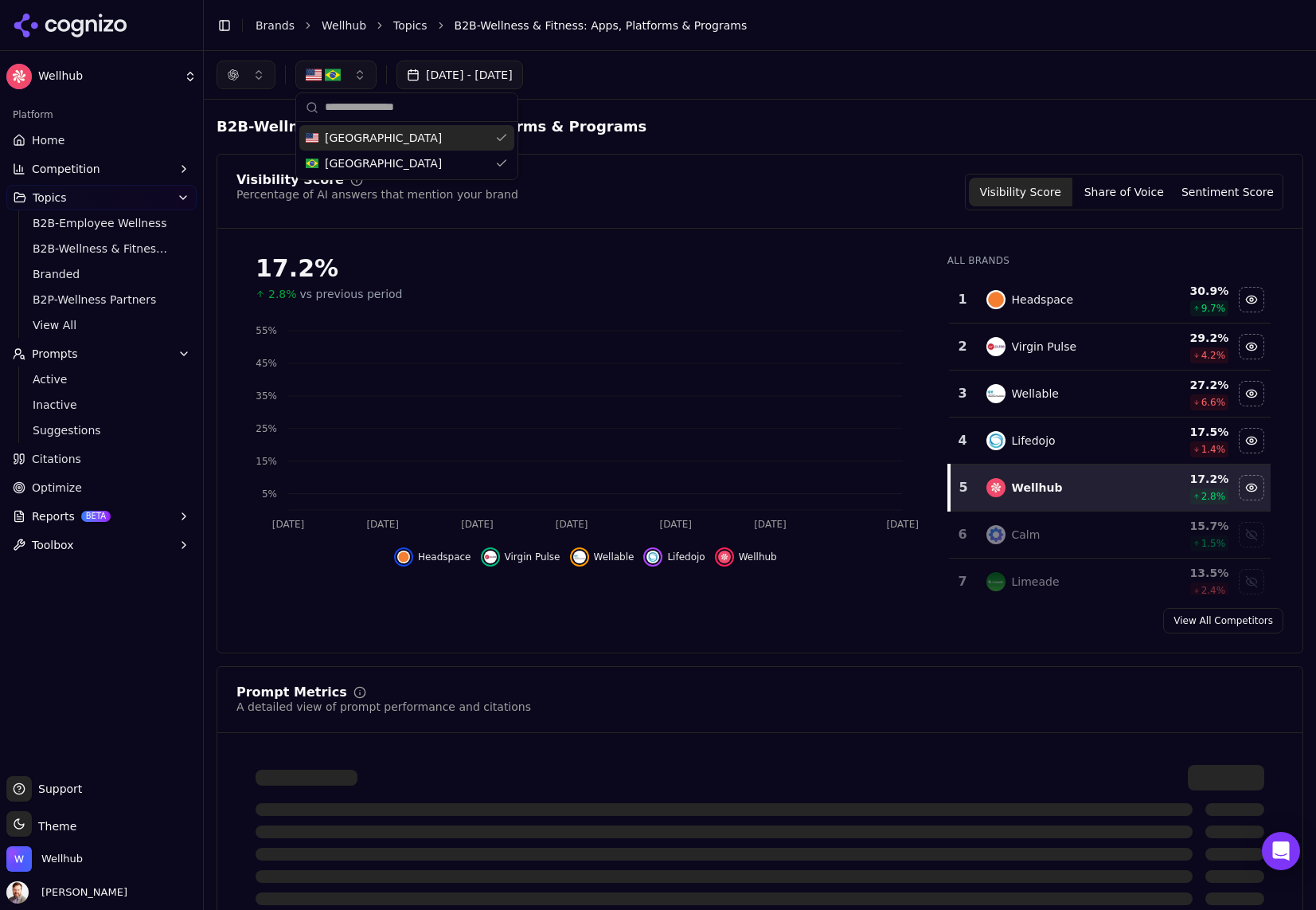
click at [503, 140] on div "United States" at bounding box center [407, 137] width 215 height 25
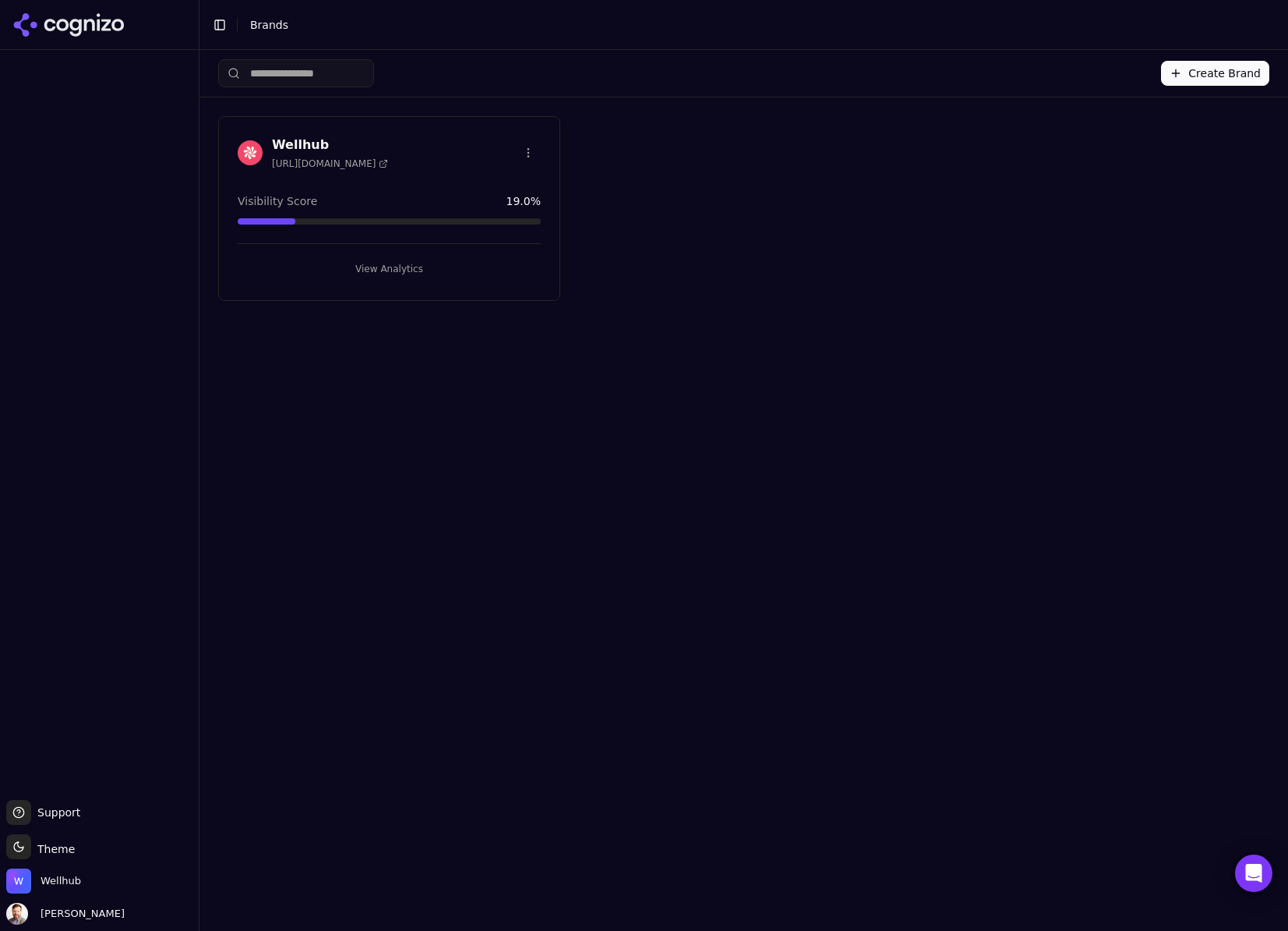
click at [293, 139] on h3 "Wellhub" at bounding box center [330, 145] width 116 height 19
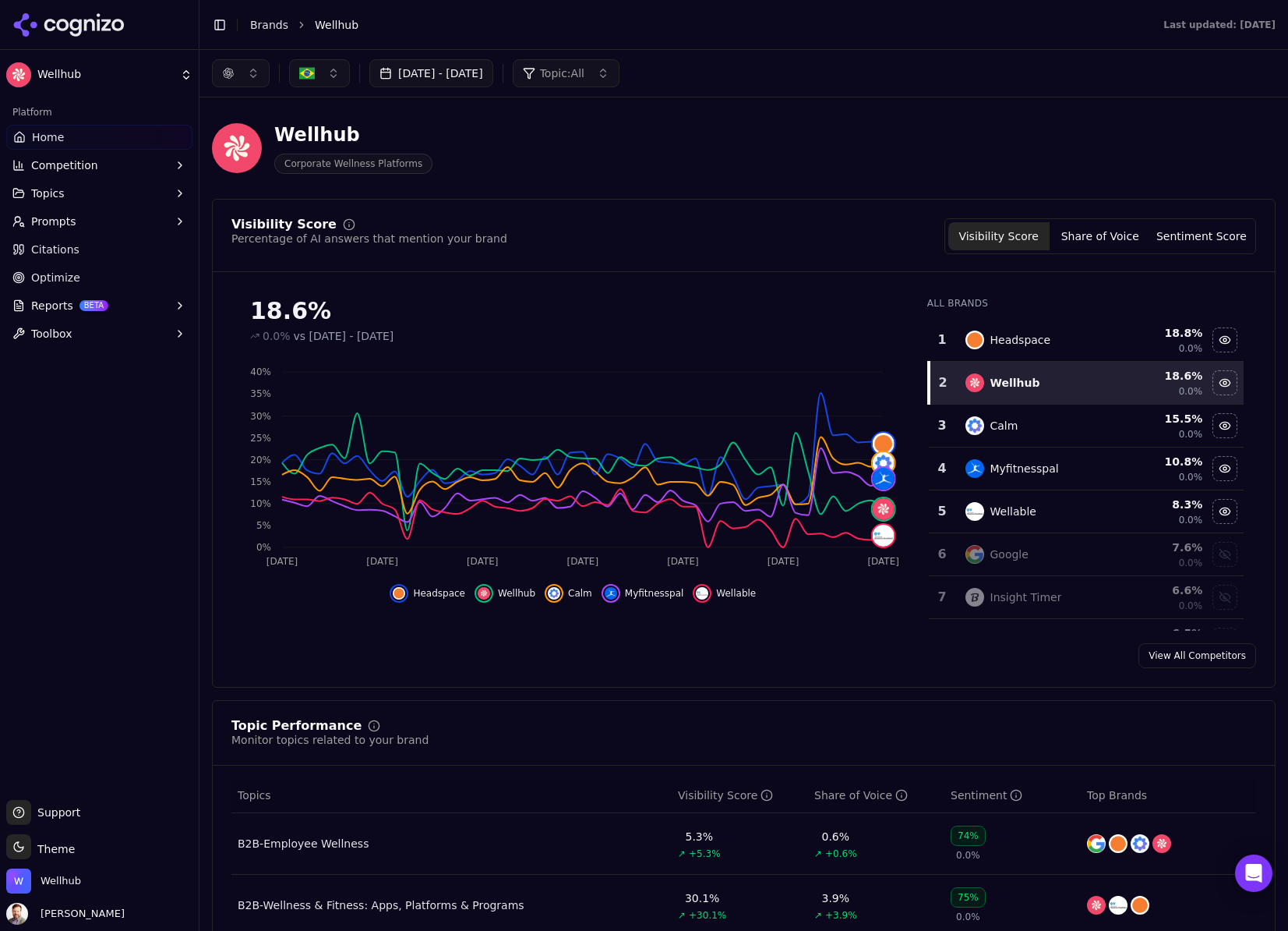
click at [49, 216] on span "Prompts" at bounding box center [53, 222] width 45 height 16
click at [70, 194] on button "Topics" at bounding box center [99, 193] width 186 height 25
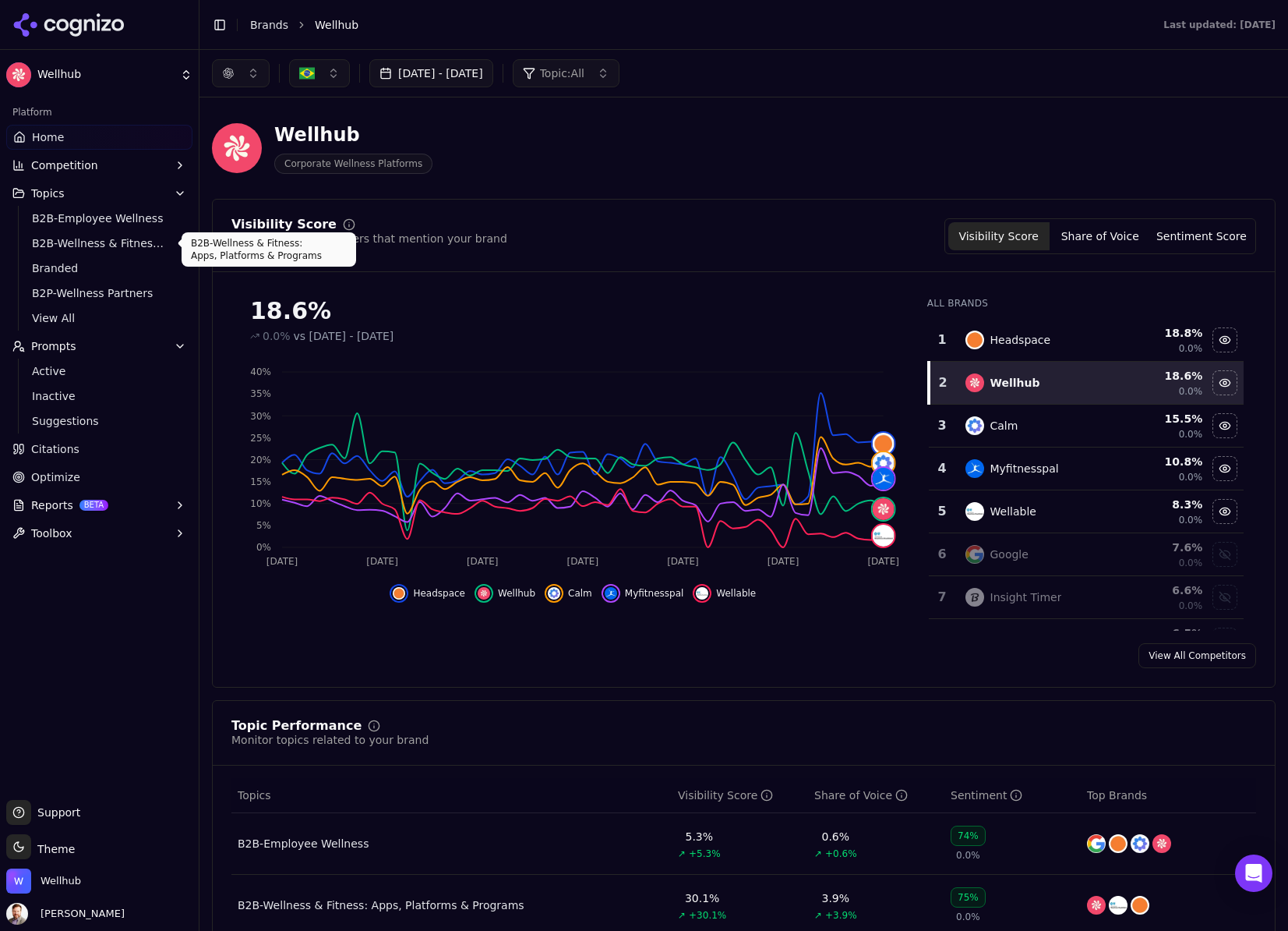
click at [67, 245] on span "B2B-Wellness & Fitness: Apps, Platforms & Programs" at bounding box center [99, 243] width 135 height 16
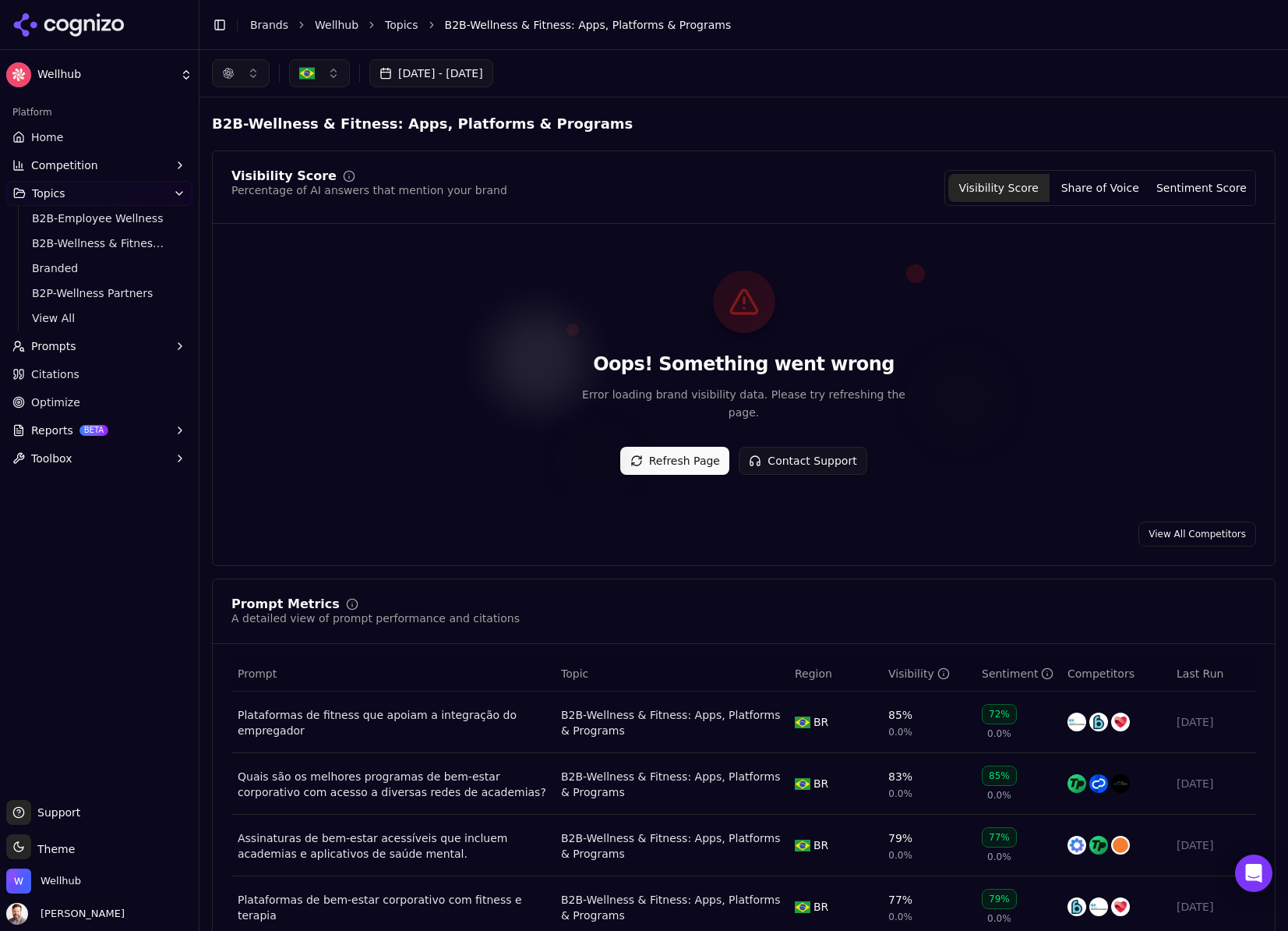
click at [679, 455] on button "Refresh Page" at bounding box center [675, 460] width 109 height 28
